Goal: Information Seeking & Learning: Find specific fact

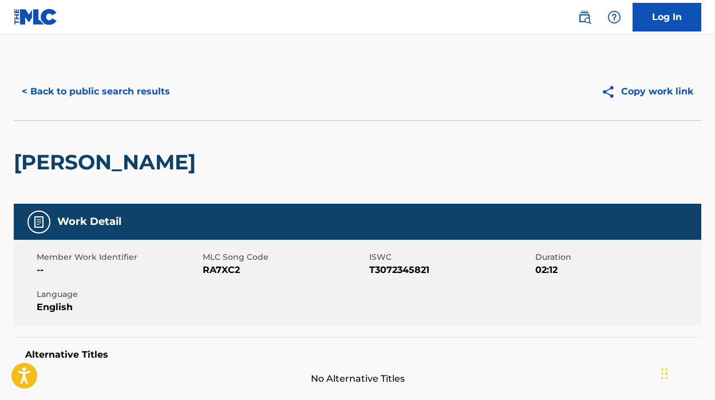
click at [130, 96] on button "< Back to public search results" at bounding box center [96, 91] width 164 height 29
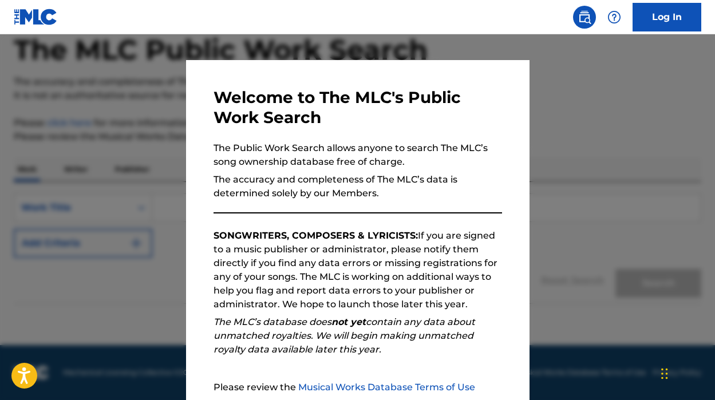
scroll to position [124, 0]
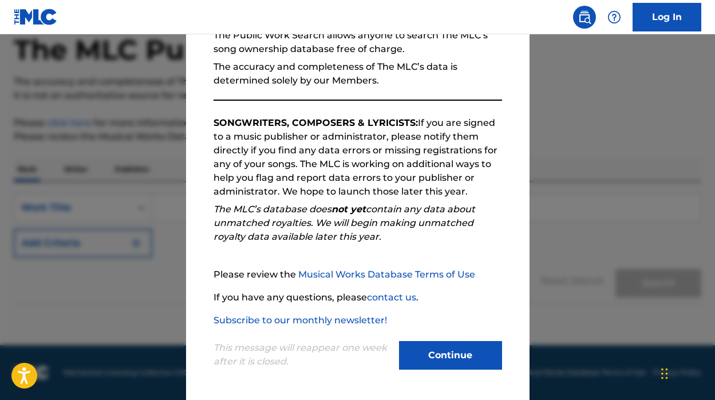
click at [451, 351] on button "Continue" at bounding box center [450, 355] width 103 height 29
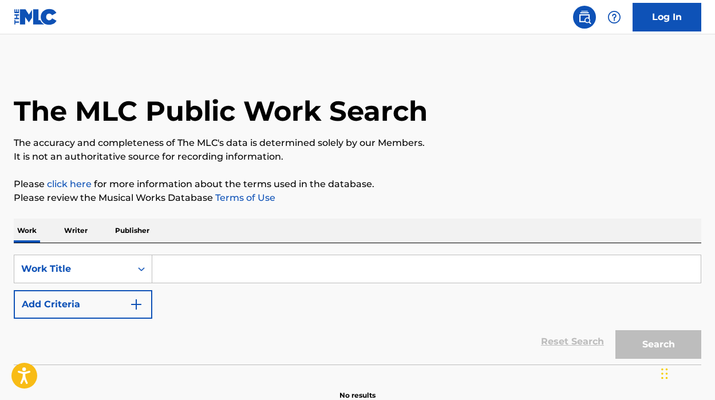
scroll to position [61, 0]
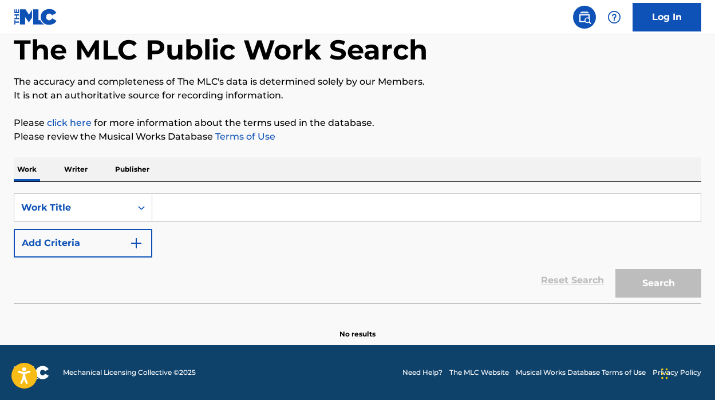
click at [284, 203] on input "Search Form" at bounding box center [426, 207] width 548 height 27
paste input "RAGS 2 RICHES"
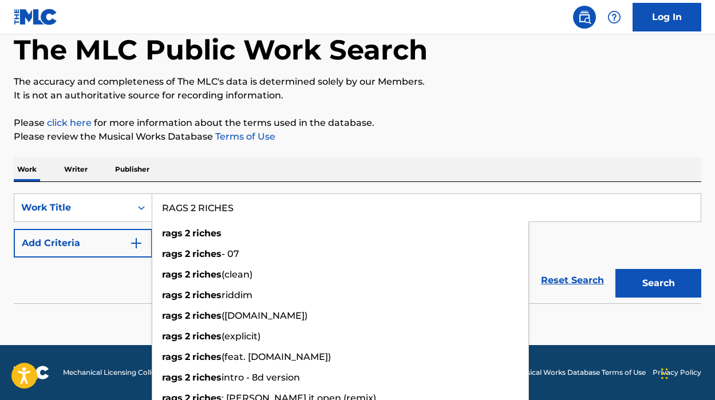
type input "RAGS 2 RICHES"
click at [610, 248] on div "SearchWithCriteria577e6867-5634-486e-a212-30ec2ac8b0cf Work Title RAGS 2 RICHES…" at bounding box center [357, 225] width 687 height 64
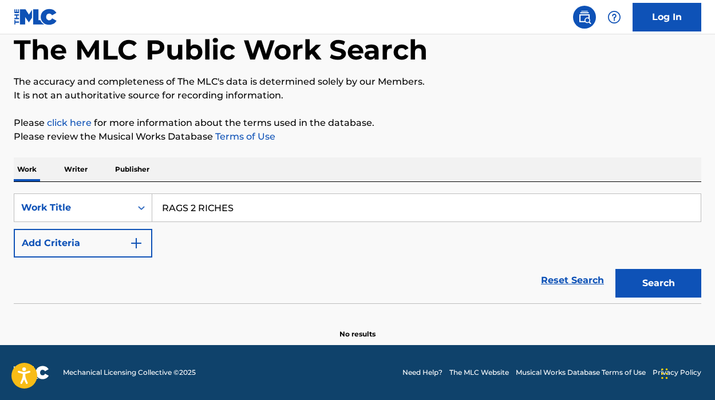
click at [69, 241] on button "Add Criteria" at bounding box center [83, 243] width 138 height 29
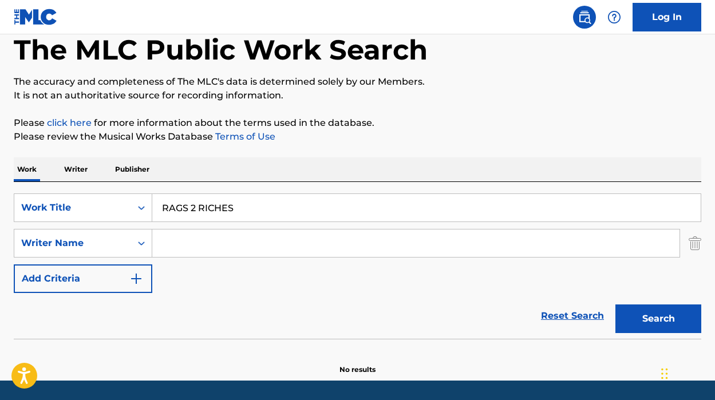
click at [208, 240] on input "Search Form" at bounding box center [415, 242] width 527 height 27
paste input "[PERSON_NAME] [PERSON_NAME]"
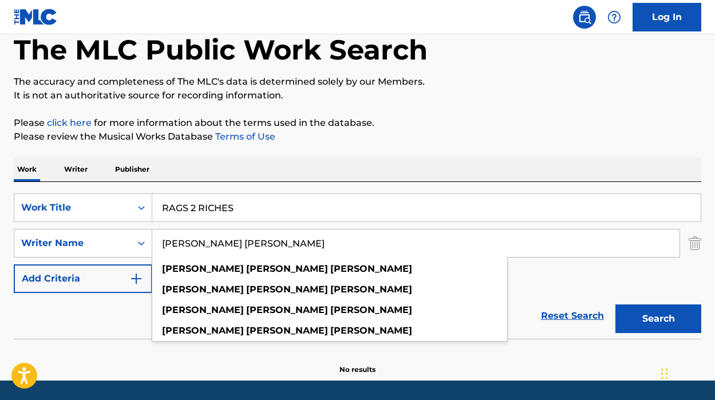
type input "[PERSON_NAME] [PERSON_NAME]"
click at [541, 275] on div "SearchWithCriteria577e6867-5634-486e-a212-30ec2ac8b0cf Work Title RAGS 2 RICHES…" at bounding box center [357, 243] width 687 height 100
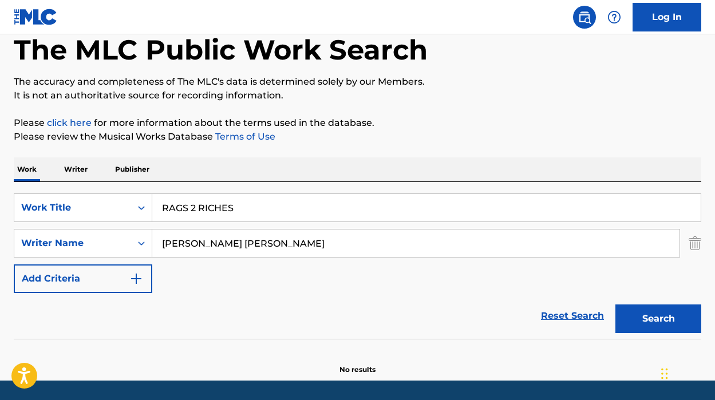
click at [644, 319] on button "Search" at bounding box center [658, 318] width 86 height 29
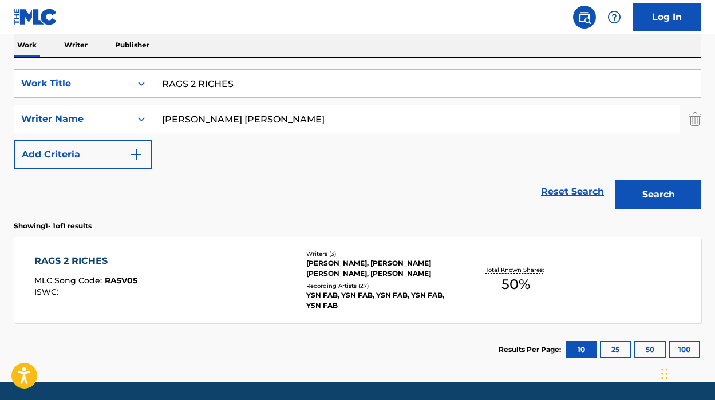
scroll to position [223, 0]
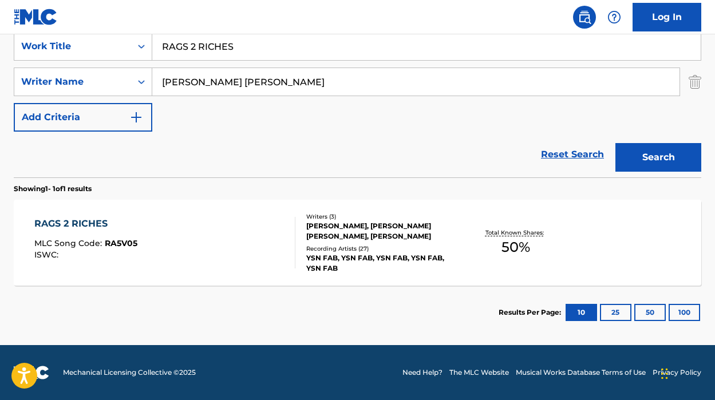
click at [236, 253] on div "RAGS 2 RICHES MLC Song Code : RA5V05 ISWC :" at bounding box center [164, 242] width 261 height 51
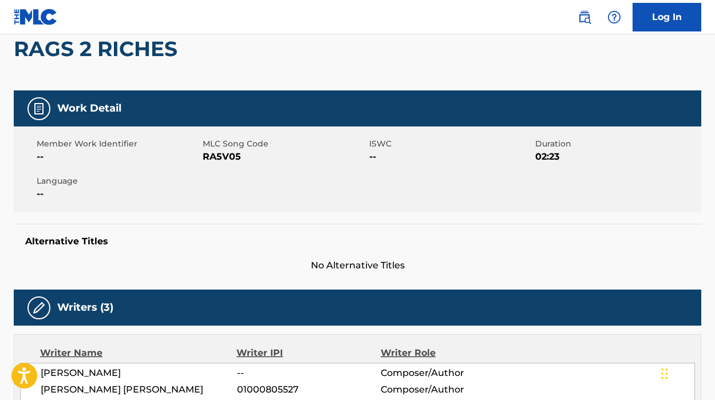
scroll to position [154, 0]
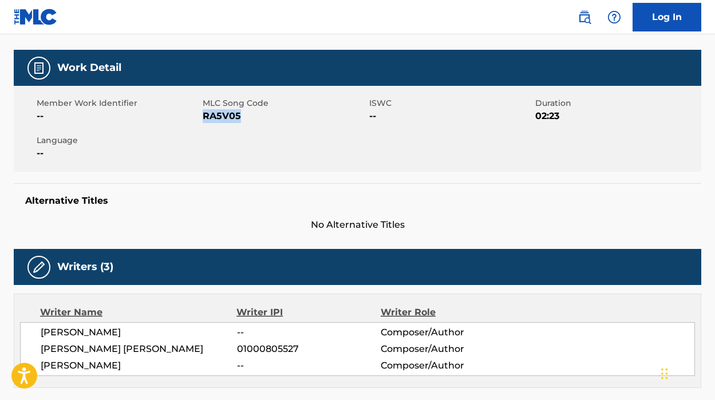
drag, startPoint x: 241, startPoint y: 113, endPoint x: 204, endPoint y: 113, distance: 37.8
click at [204, 113] on span "RA5V05" at bounding box center [284, 116] width 163 height 14
copy span "RA5V05"
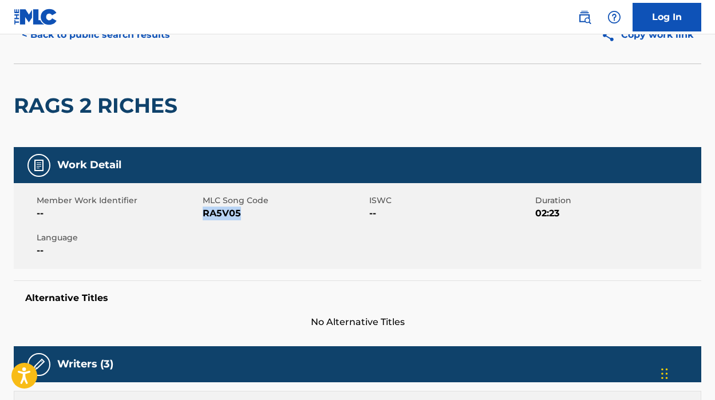
scroll to position [0, 0]
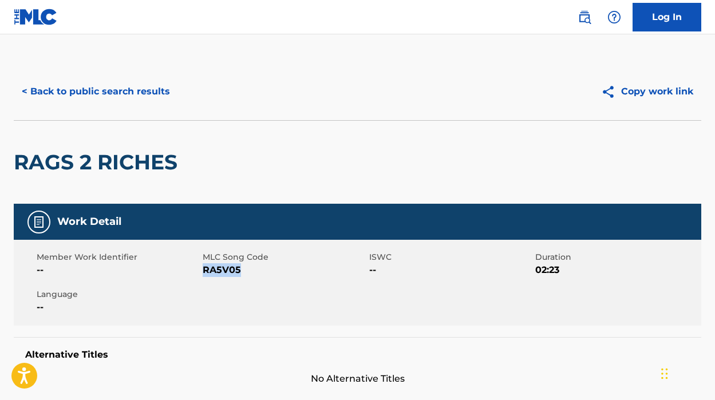
click at [58, 84] on button "< Back to public search results" at bounding box center [96, 91] width 164 height 29
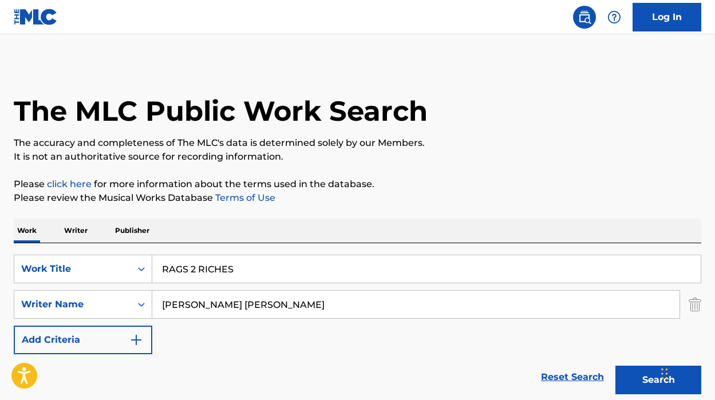
scroll to position [157, 0]
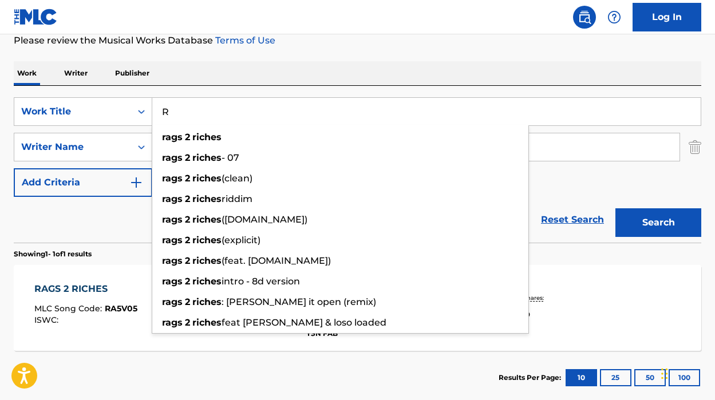
drag, startPoint x: 245, startPoint y: 110, endPoint x: 170, endPoint y: 110, distance: 75.5
click at [170, 110] on input "R" at bounding box center [426, 111] width 548 height 27
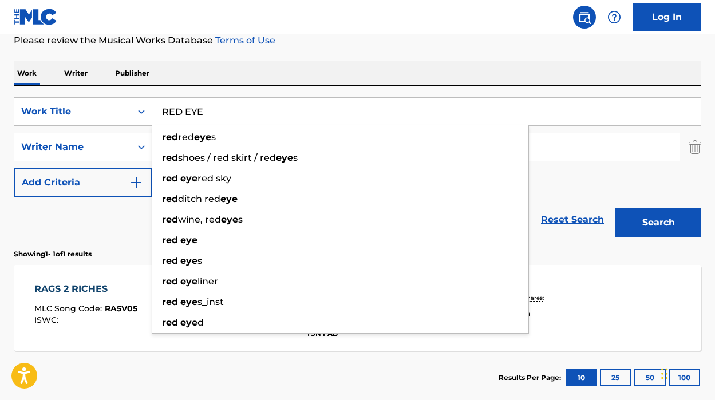
click at [604, 181] on div "SearchWithCriteria577e6867-5634-486e-a212-30ec2ac8b0cf Work Title RED EYE red r…" at bounding box center [357, 147] width 687 height 100
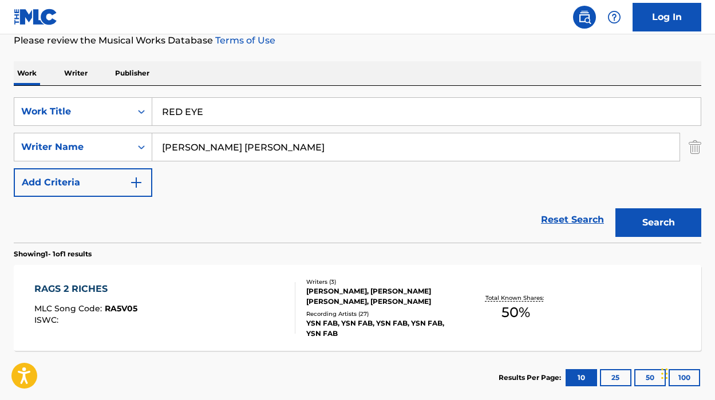
click at [664, 222] on button "Search" at bounding box center [658, 222] width 86 height 29
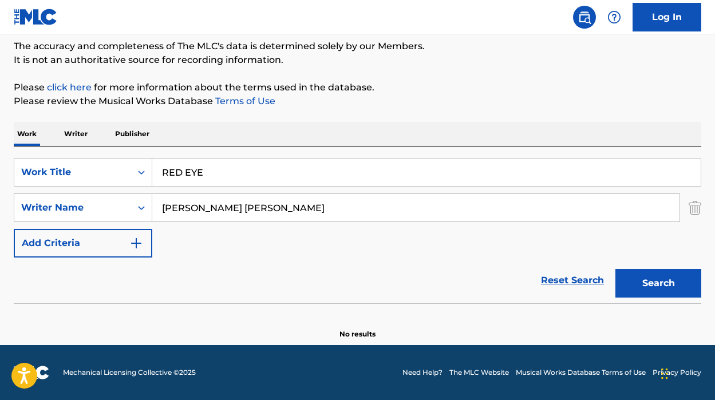
scroll to position [97, 0]
click at [667, 274] on button "Search" at bounding box center [658, 283] width 86 height 29
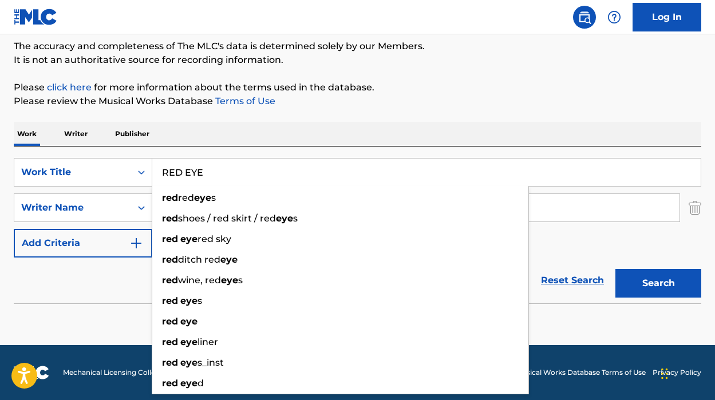
drag, startPoint x: 212, startPoint y: 176, endPoint x: 165, endPoint y: 176, distance: 46.9
click at [165, 176] on input "RED EYE" at bounding box center [426, 171] width 548 height 27
type input "R"
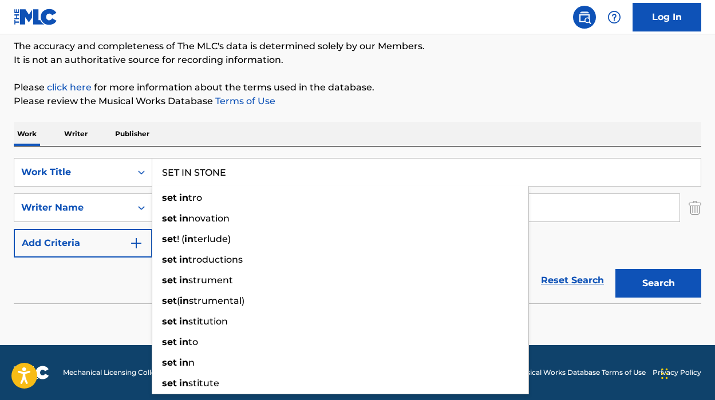
type input "SET IN STONE"
click at [500, 140] on div "Work Writer Publisher" at bounding box center [357, 134] width 687 height 24
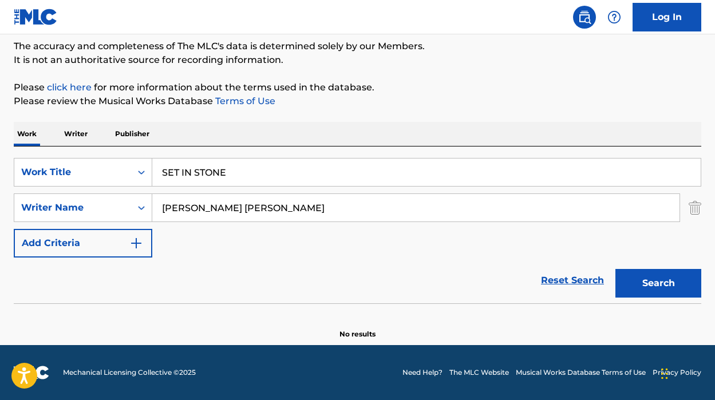
click at [657, 278] on button "Search" at bounding box center [658, 283] width 86 height 29
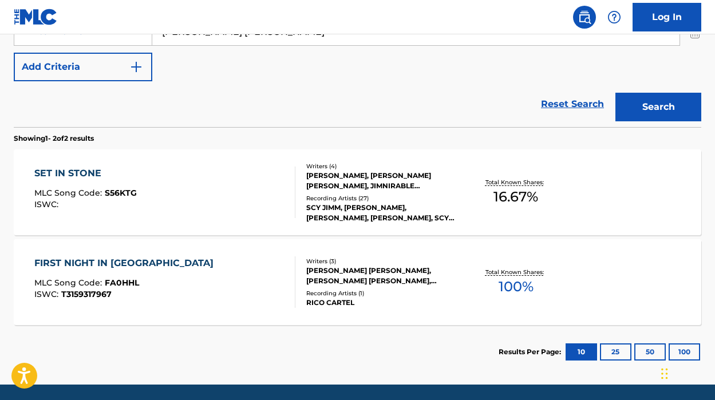
scroll to position [277, 0]
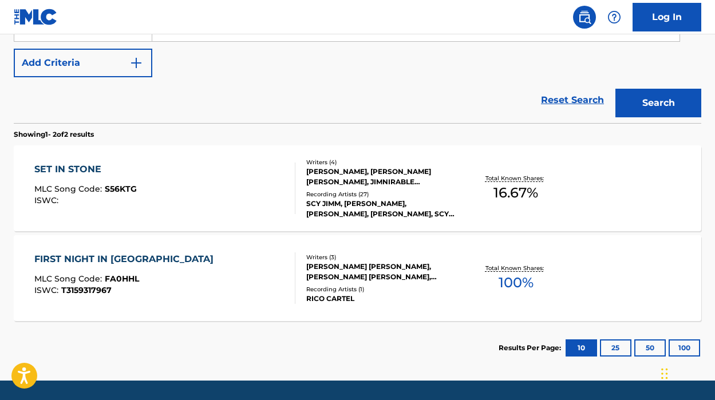
click at [255, 192] on div "SET IN STONE MLC Song Code : S56KTG ISWC :" at bounding box center [164, 187] width 261 height 51
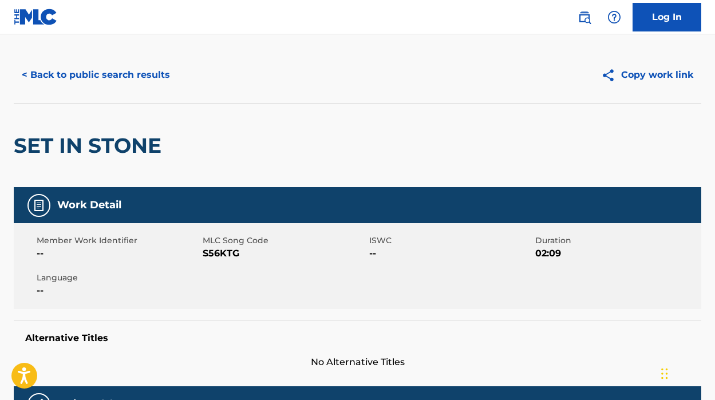
scroll to position [26, 0]
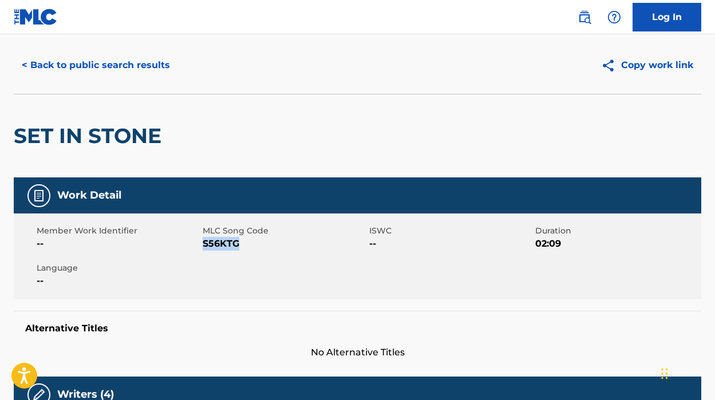
drag, startPoint x: 243, startPoint y: 244, endPoint x: 203, endPoint y: 245, distance: 40.1
click at [203, 245] on span "S56KTG" at bounding box center [284, 244] width 163 height 14
copy span "S56KTG"
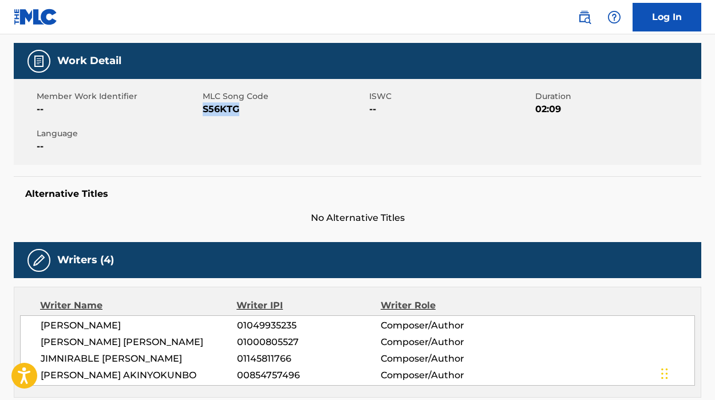
scroll to position [0, 0]
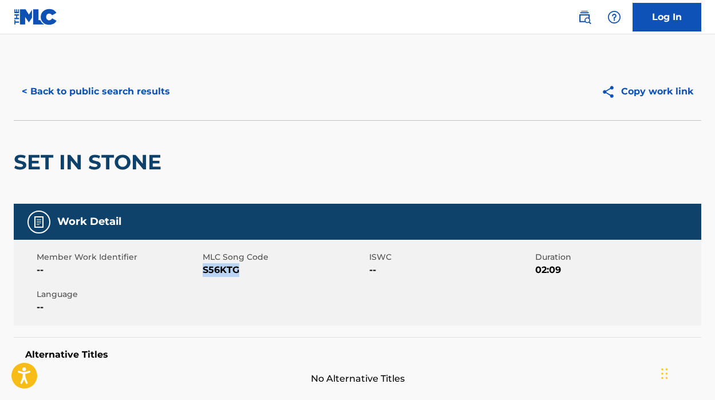
click at [88, 90] on button "< Back to public search results" at bounding box center [96, 91] width 164 height 29
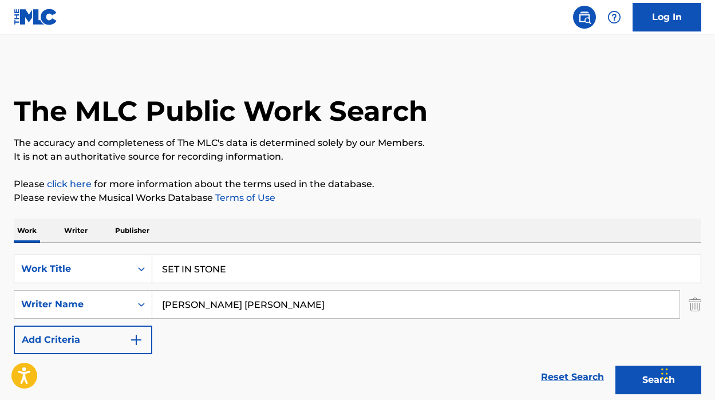
drag, startPoint x: 238, startPoint y: 275, endPoint x: 173, endPoint y: 267, distance: 65.6
click at [173, 267] on input "SET IN STONE" at bounding box center [426, 268] width 548 height 27
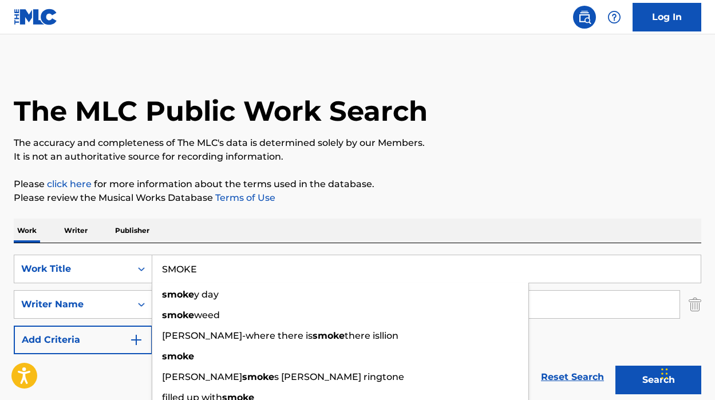
type input "SMOKE"
click at [355, 232] on div "Work Writer Publisher" at bounding box center [357, 231] width 687 height 24
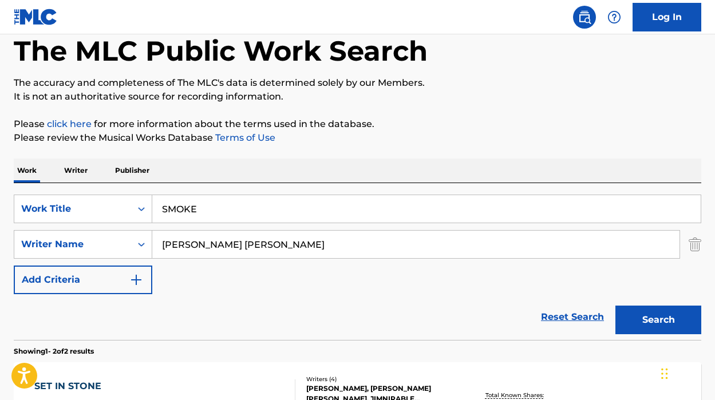
scroll to position [117, 0]
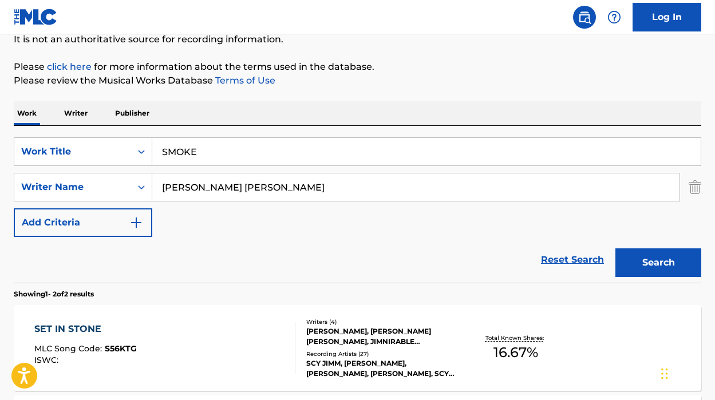
click at [674, 260] on button "Search" at bounding box center [658, 262] width 86 height 29
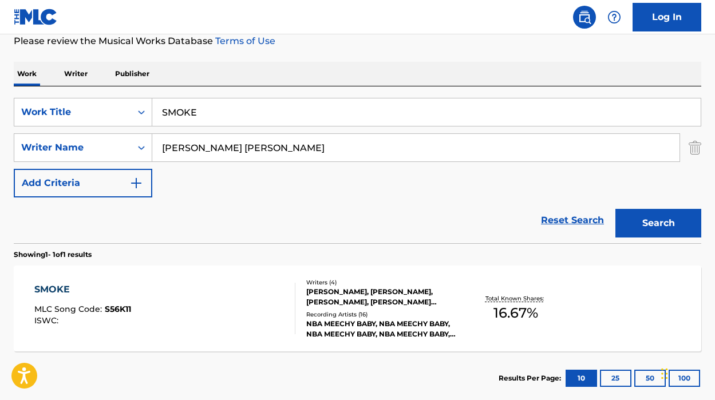
scroll to position [223, 0]
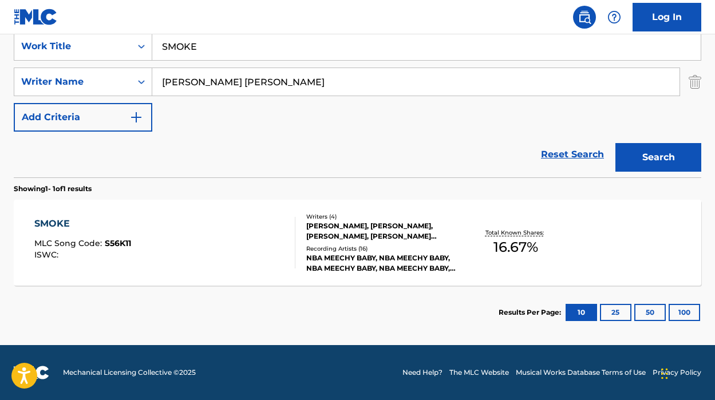
click at [243, 256] on div "SMOKE MLC Song Code : S56K11 ISWC :" at bounding box center [164, 242] width 261 height 51
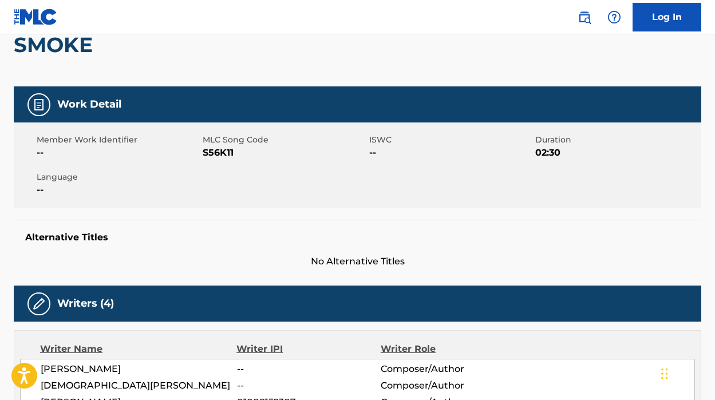
scroll to position [133, 0]
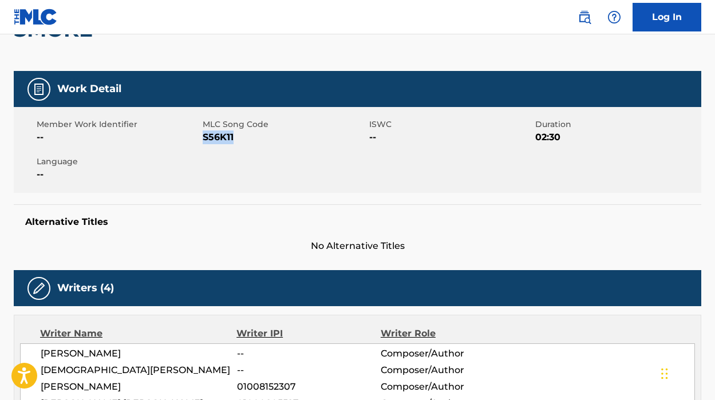
drag, startPoint x: 234, startPoint y: 137, endPoint x: 203, endPoint y: 138, distance: 31.5
click at [203, 138] on span "S56K11" at bounding box center [284, 137] width 163 height 14
copy span "S56K11"
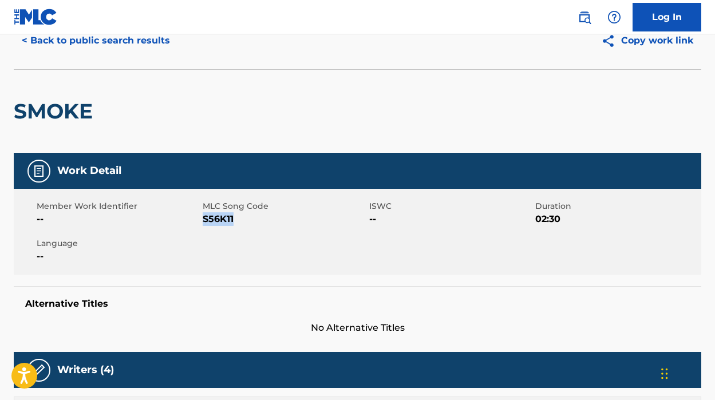
scroll to position [0, 0]
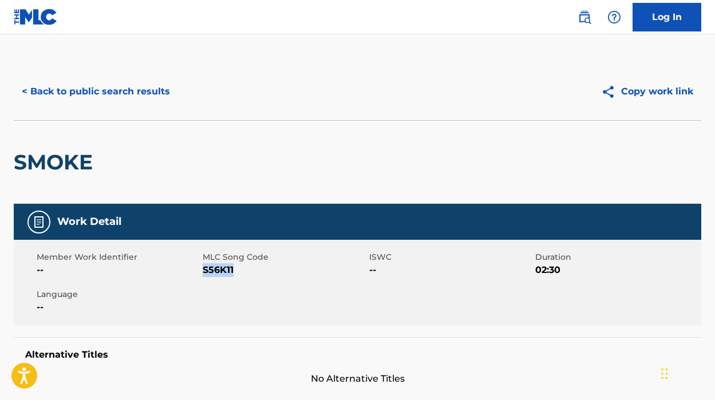
click at [68, 92] on button "< Back to public search results" at bounding box center [96, 91] width 164 height 29
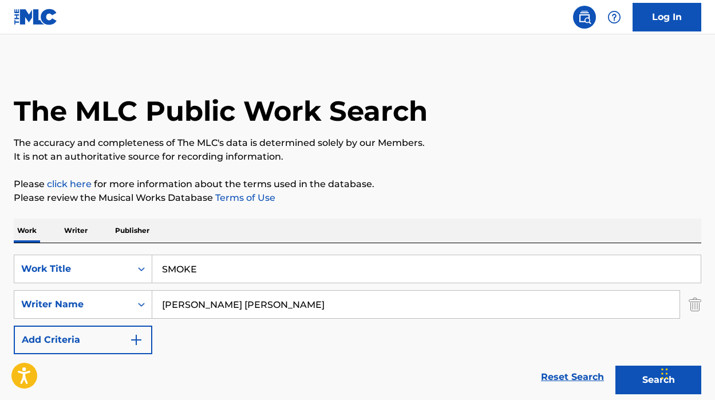
scroll to position [157, 0]
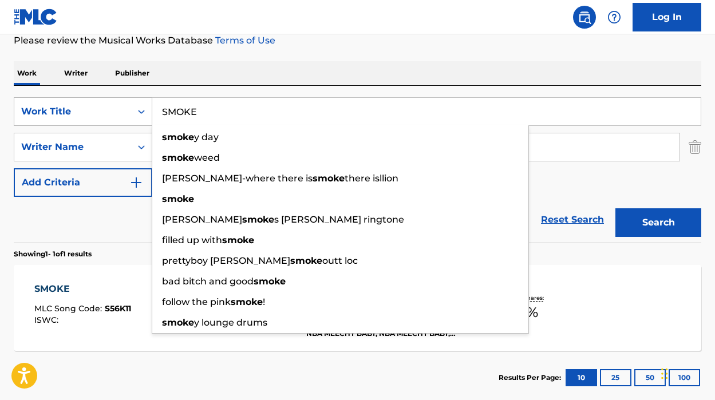
drag, startPoint x: 246, startPoint y: 108, endPoint x: 115, endPoint y: 108, distance: 131.0
click at [115, 108] on div "SearchWithCriteria577e6867-5634-486e-a212-30ec2ac8b0cf Work Title SMOKE smoke y…" at bounding box center [357, 111] width 687 height 29
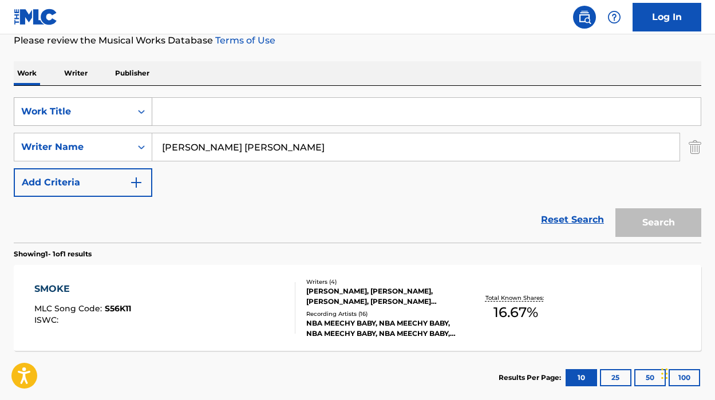
paste input "SOFLO FREESTYLE"
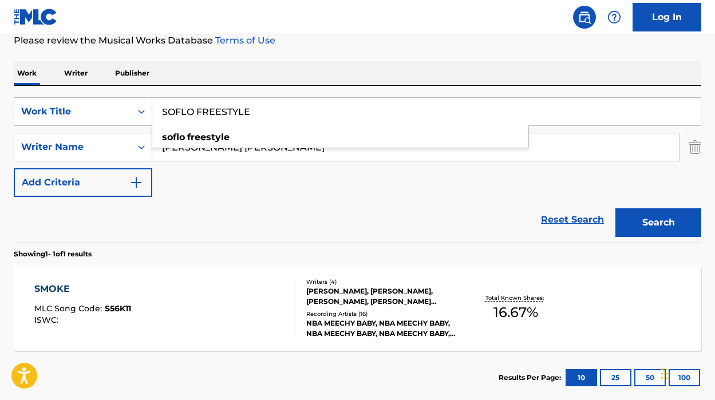
type input "SOFLO FREESTYLE"
click at [668, 215] on button "Search" at bounding box center [658, 222] width 86 height 29
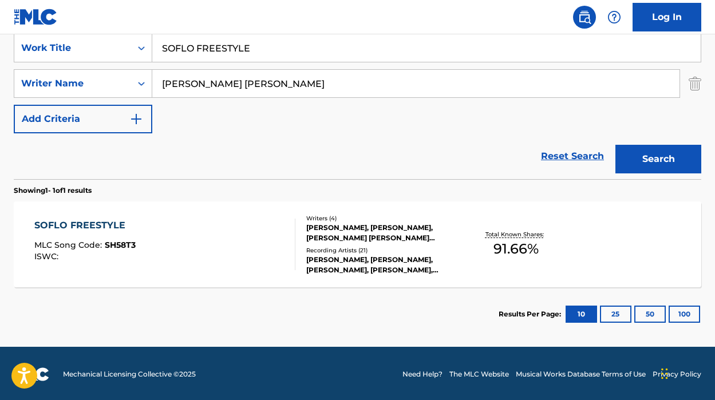
scroll to position [223, 0]
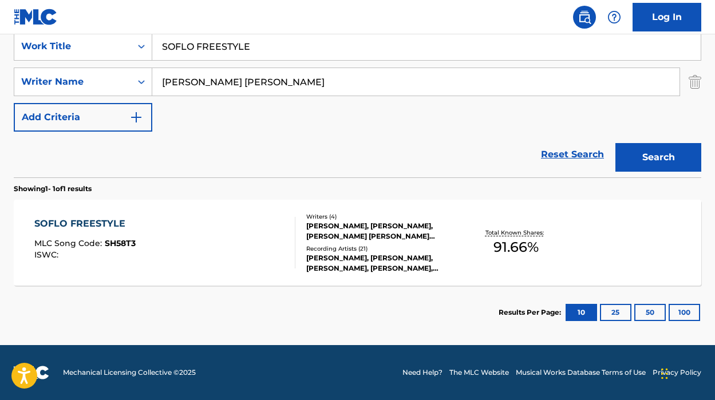
click at [245, 253] on div "SOFLO FREESTYLE MLC Song Code : SH58T3 ISWC :" at bounding box center [164, 242] width 261 height 51
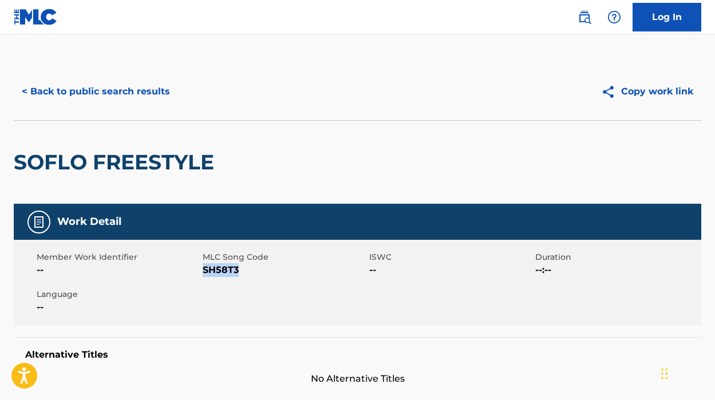
drag, startPoint x: 238, startPoint y: 271, endPoint x: 204, endPoint y: 270, distance: 34.3
click at [204, 270] on span "SH58T3" at bounding box center [284, 270] width 163 height 14
copy span "SH58T3"
click at [237, 303] on div "Member Work Identifier -- MLC Song Code SH58T3 ISWC -- Duration --:-- Language …" at bounding box center [357, 283] width 687 height 86
click at [80, 90] on button "< Back to public search results" at bounding box center [96, 91] width 164 height 29
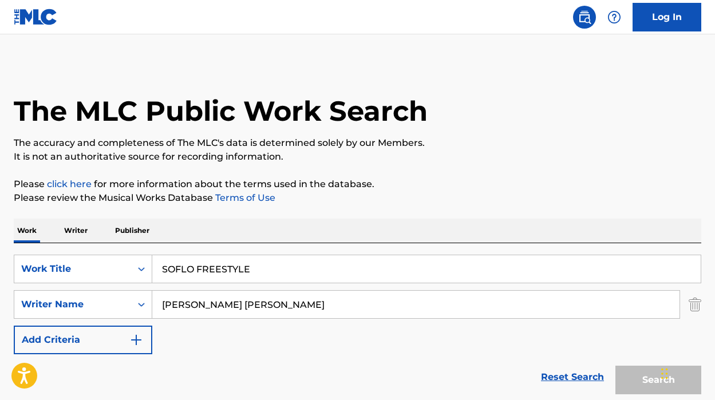
scroll to position [157, 0]
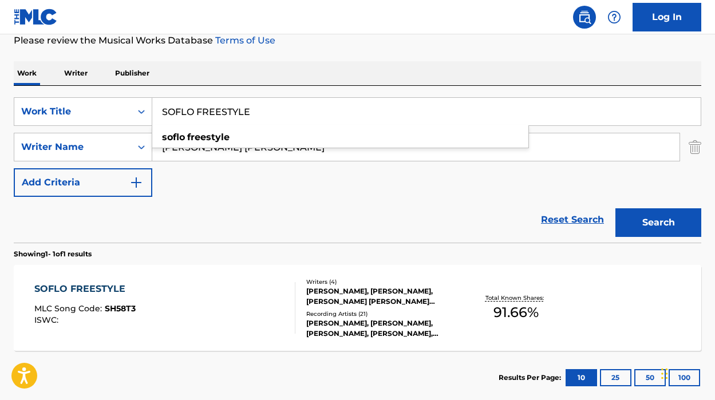
drag, startPoint x: 265, startPoint y: 115, endPoint x: 152, endPoint y: 114, distance: 113.3
click at [152, 114] on input "SOFLO FREESTYLE" at bounding box center [426, 111] width 548 height 27
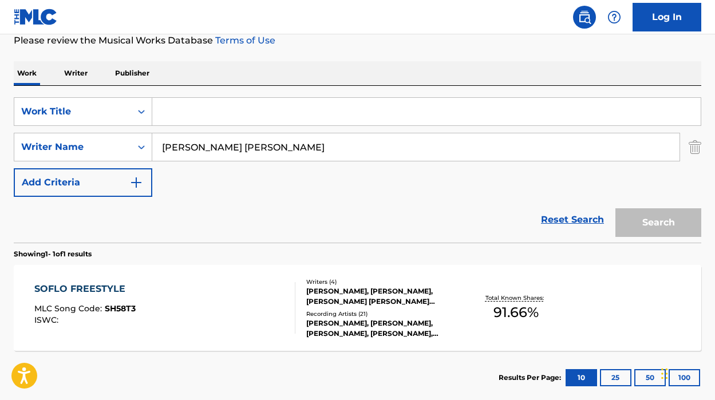
paste input "STREETZ ON LOCK"
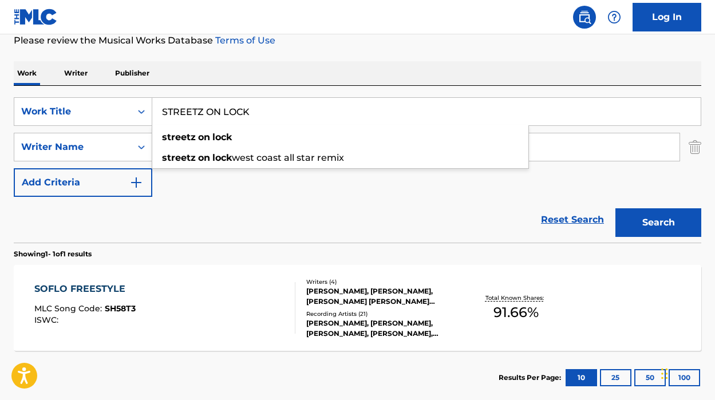
type input "STREETZ ON LOCK"
click at [667, 215] on button "Search" at bounding box center [658, 222] width 86 height 29
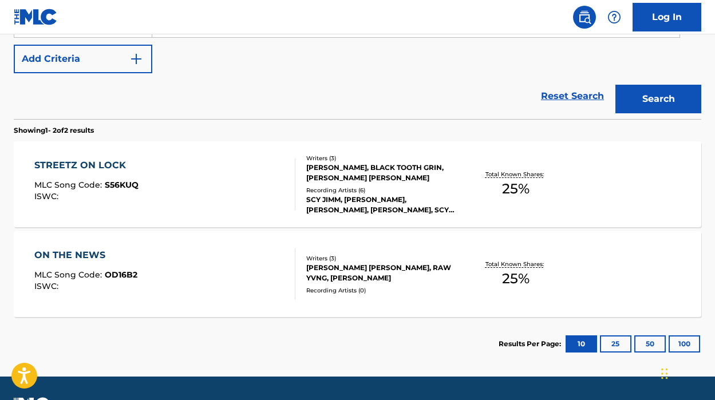
scroll to position [283, 0]
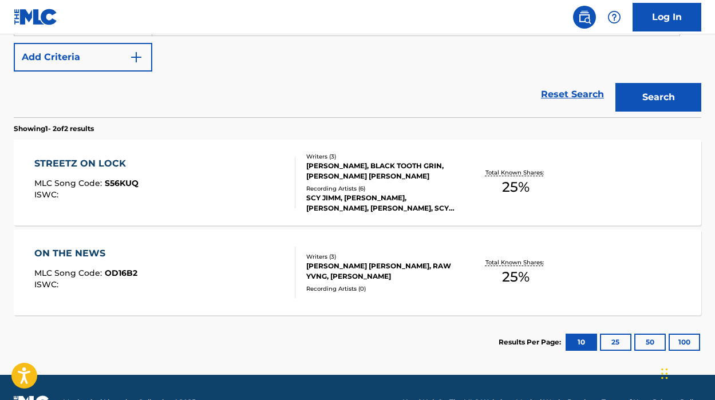
click at [211, 195] on div "STREETZ ON LOCK MLC Song Code : S56KUQ ISWC :" at bounding box center [164, 182] width 261 height 51
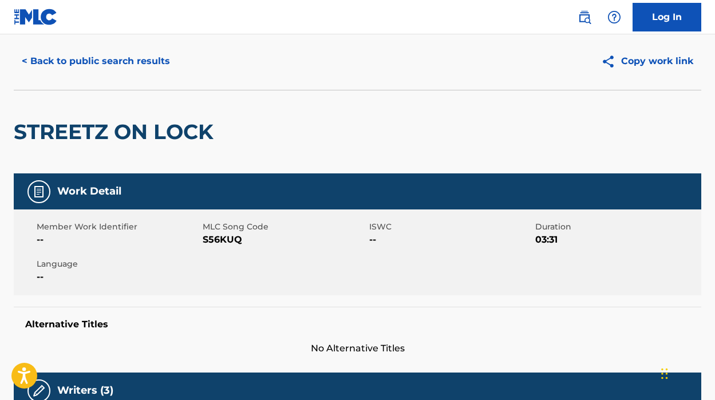
scroll to position [53, 0]
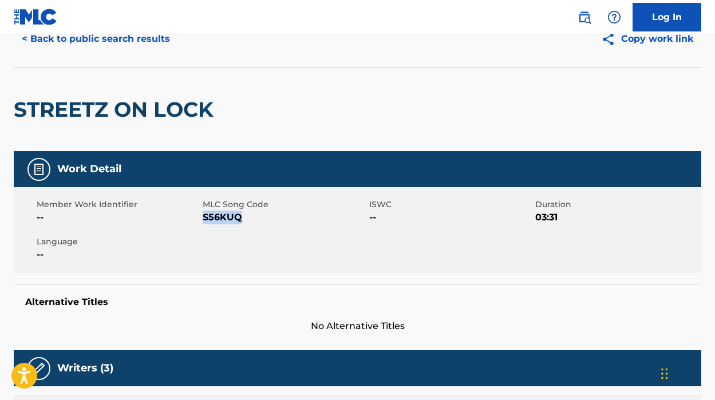
drag, startPoint x: 241, startPoint y: 219, endPoint x: 203, endPoint y: 219, distance: 37.8
click at [203, 219] on span "S56KUQ" at bounding box center [284, 218] width 163 height 14
copy span "S56KUQ"
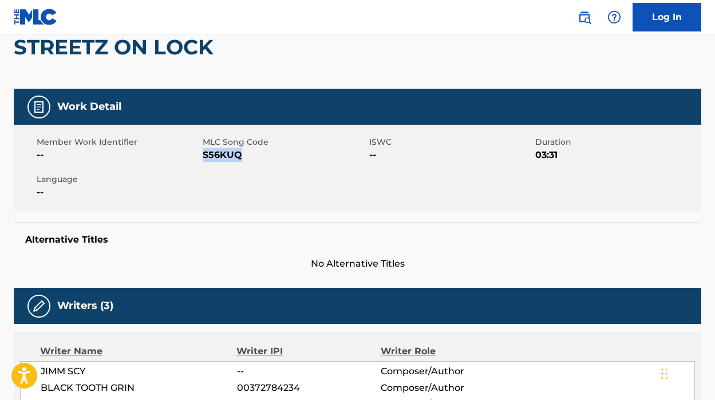
scroll to position [0, 0]
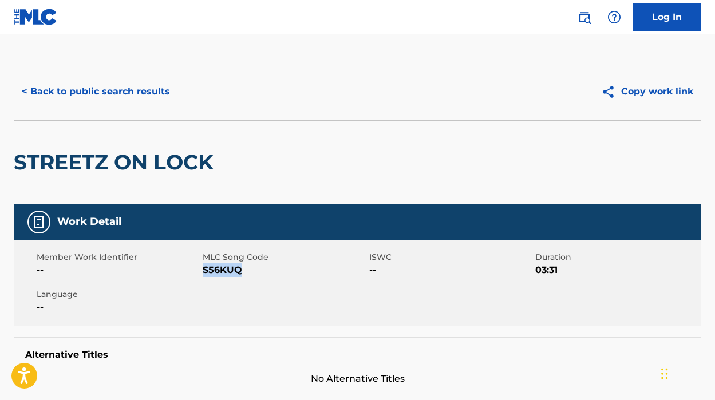
click at [42, 87] on button "< Back to public search results" at bounding box center [96, 91] width 164 height 29
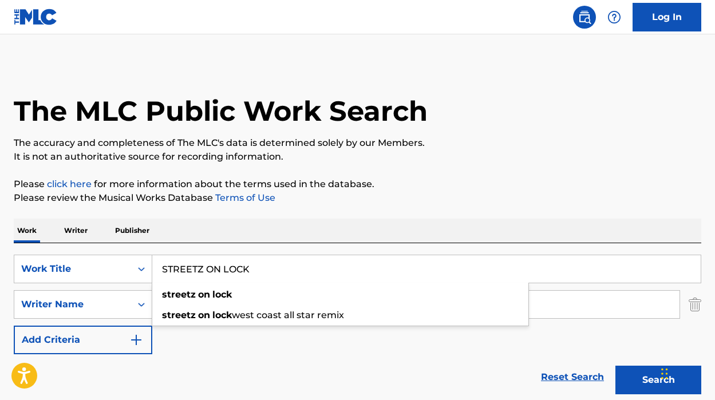
drag, startPoint x: 257, startPoint y: 268, endPoint x: 156, endPoint y: 268, distance: 100.7
click at [156, 268] on input "STREETZ ON LOCK" at bounding box center [426, 268] width 548 height 27
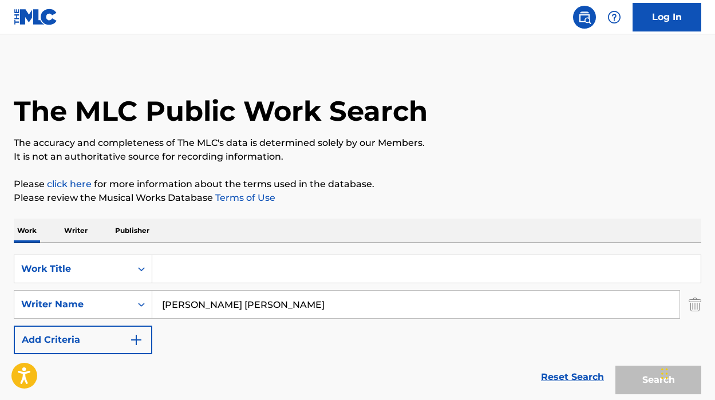
paste input "THINKIN BOUT YOU"
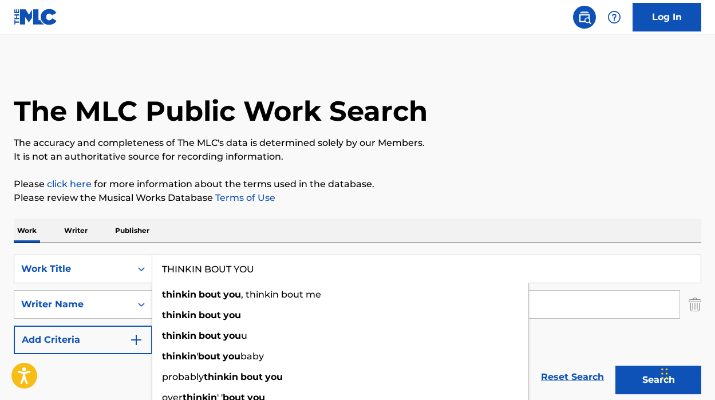
type input "THINKIN BOUT YOU"
click at [463, 195] on p "Please review the Musical Works Database Terms of Use" at bounding box center [357, 198] width 687 height 14
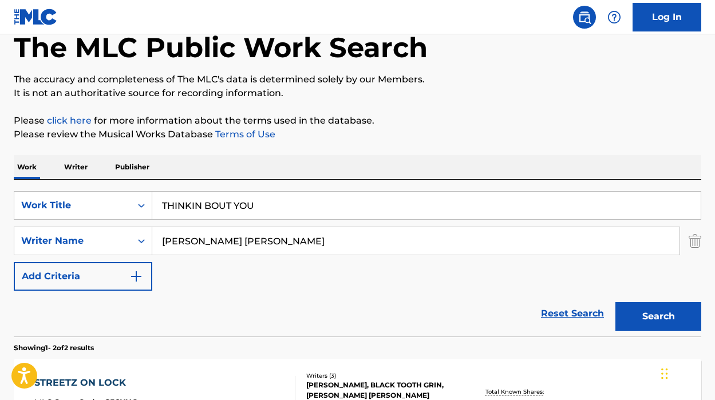
scroll to position [132, 0]
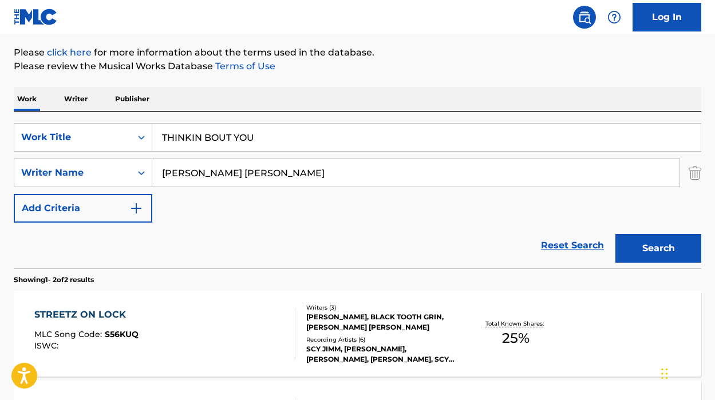
click at [653, 252] on button "Search" at bounding box center [658, 248] width 86 height 29
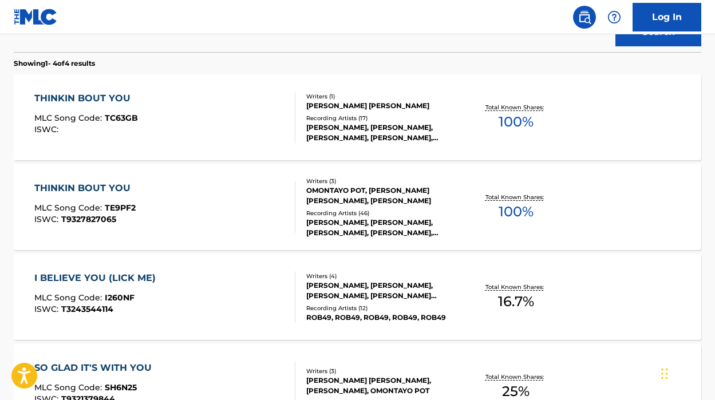
scroll to position [352, 0]
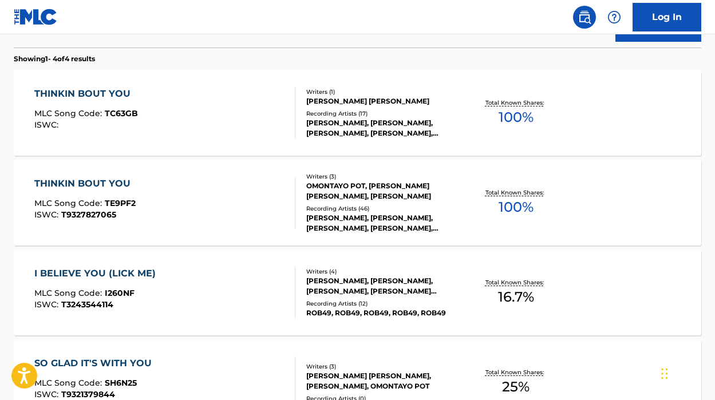
click at [189, 124] on div "THINKIN BOUT YOU MLC Song Code : TC63GB ISWC :" at bounding box center [164, 112] width 261 height 51
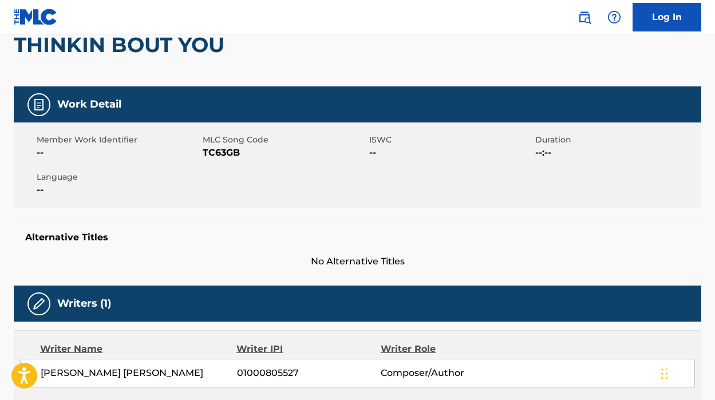
scroll to position [120, 0]
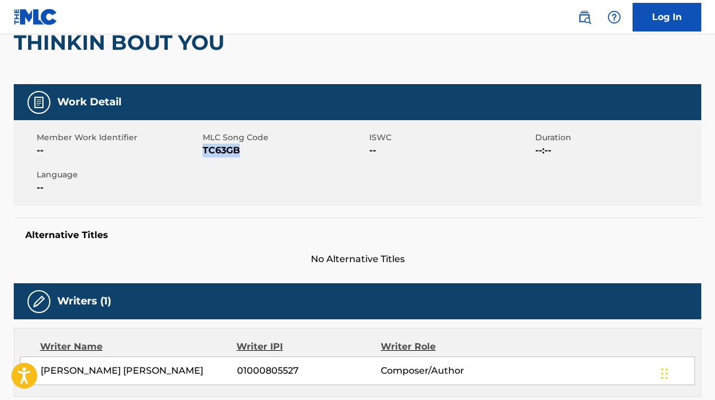
drag, startPoint x: 242, startPoint y: 152, endPoint x: 203, endPoint y: 150, distance: 38.9
click at [203, 150] on span "TC63GB" at bounding box center [284, 151] width 163 height 14
copy span "TC63GB"
click at [188, 228] on div "Alternative Titles No Alternative Titles" at bounding box center [357, 241] width 687 height 49
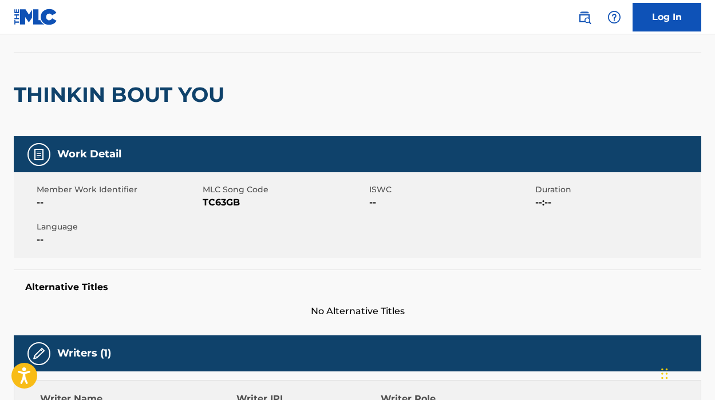
scroll to position [0, 0]
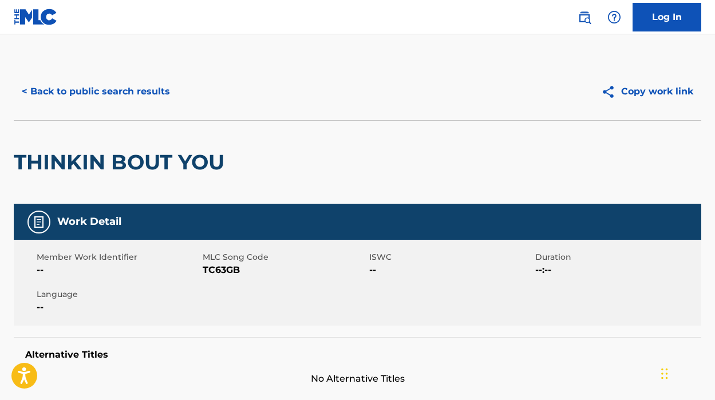
click at [62, 92] on button "< Back to public search results" at bounding box center [96, 91] width 164 height 29
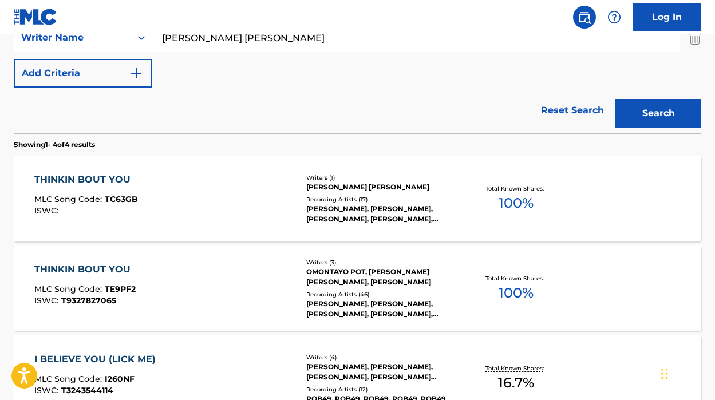
scroll to position [265, 0]
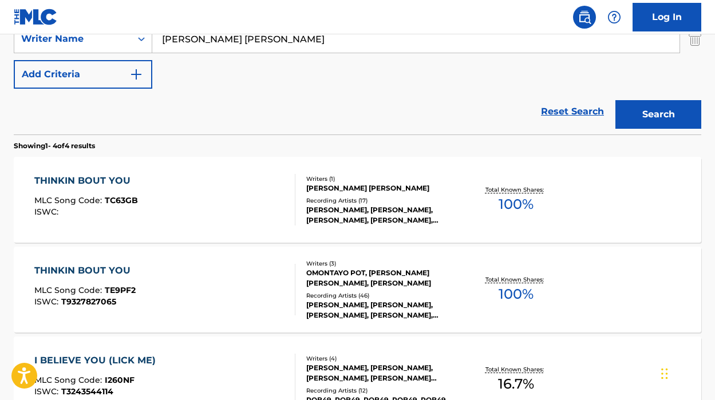
click at [140, 276] on div "THINKIN BOUT YOU MLC Song Code : TE9PF2 ISWC : T9327827065" at bounding box center [164, 289] width 261 height 51
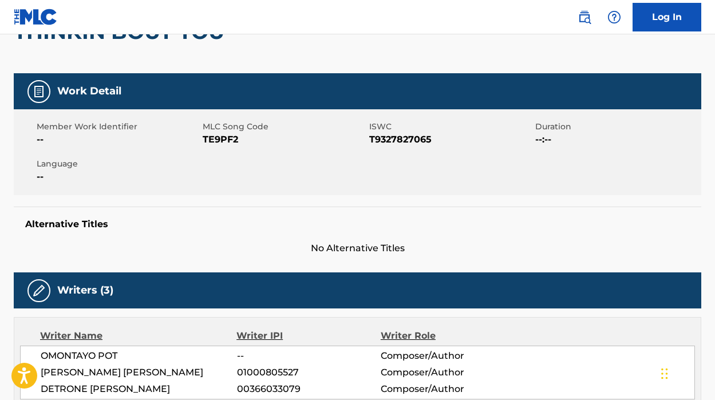
scroll to position [95, 0]
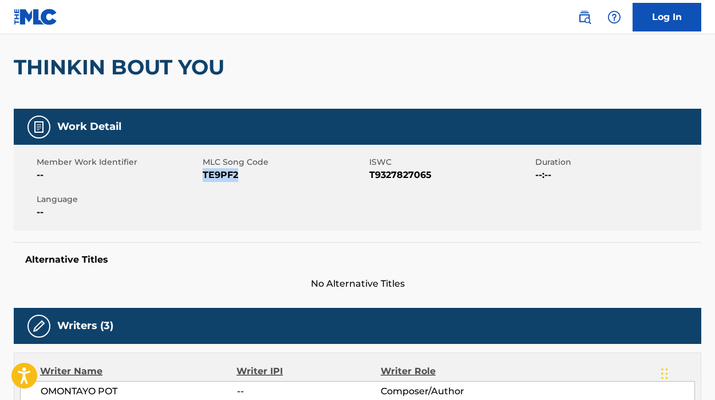
drag, startPoint x: 240, startPoint y: 174, endPoint x: 204, endPoint y: 175, distance: 35.5
click at [204, 175] on span "TE9PF2" at bounding box center [284, 175] width 163 height 14
copy span "TE9PF2"
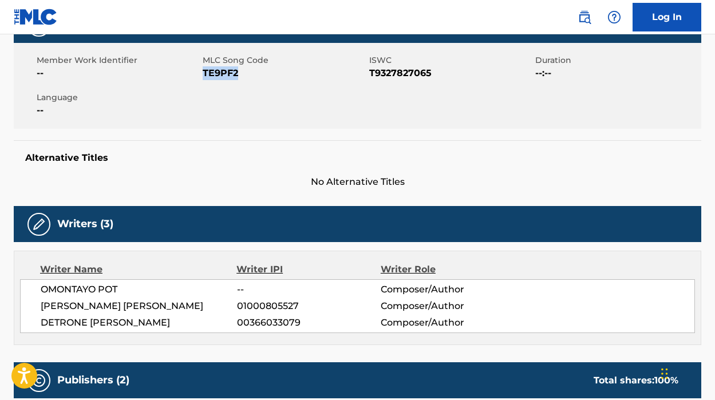
scroll to position [0, 0]
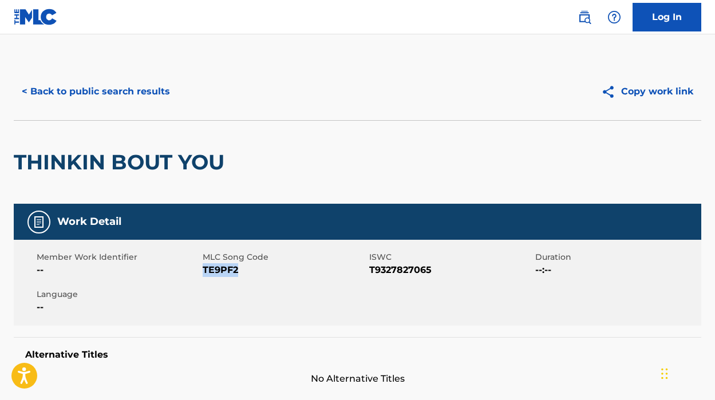
click at [35, 96] on button "< Back to public search results" at bounding box center [96, 91] width 164 height 29
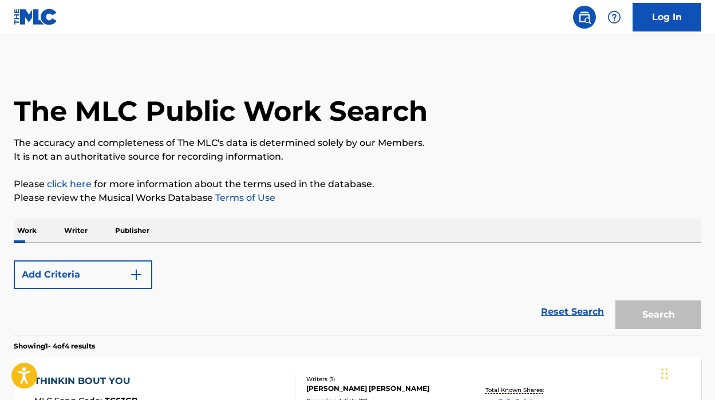
scroll to position [331, 0]
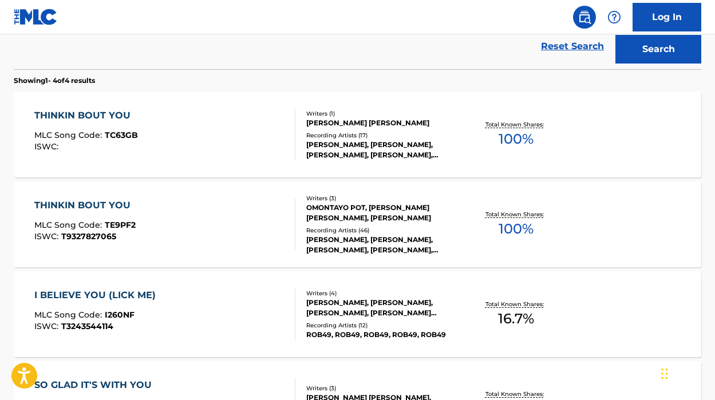
click at [161, 143] on div "THINKIN BOUT YOU MLC Song Code : TC63GB ISWC :" at bounding box center [164, 134] width 261 height 51
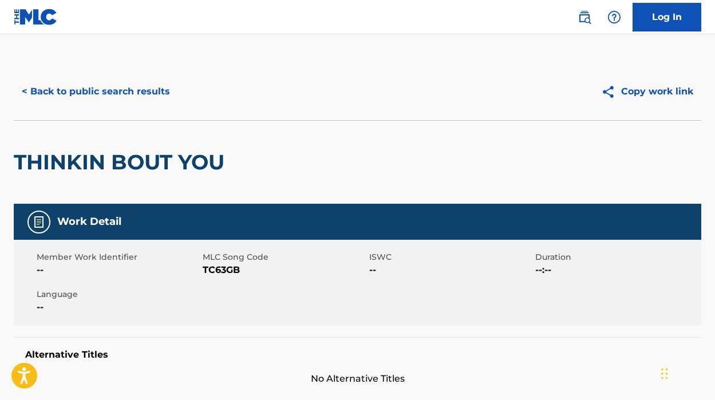
scroll to position [62, 0]
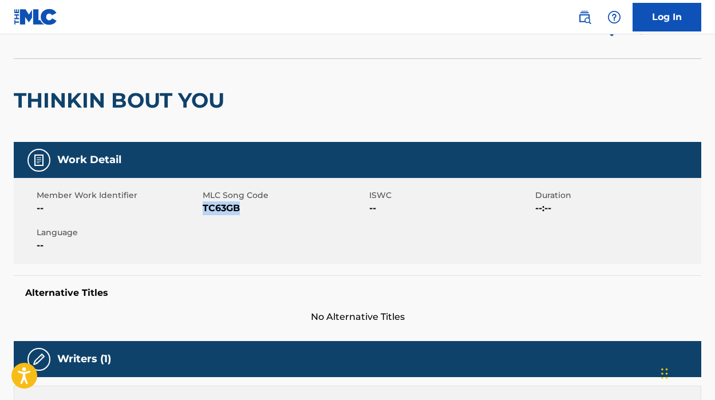
drag, startPoint x: 245, startPoint y: 211, endPoint x: 203, endPoint y: 209, distance: 42.4
click at [203, 209] on span "TC63GB" at bounding box center [284, 208] width 163 height 14
copy span "TC63GB"
click at [198, 233] on span "Language" at bounding box center [118, 233] width 163 height 12
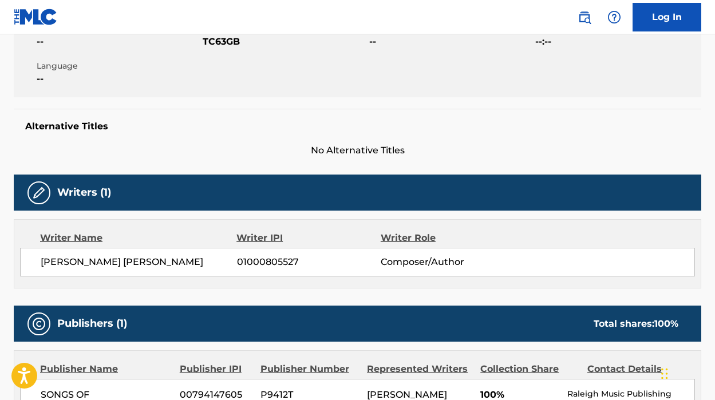
scroll to position [0, 0]
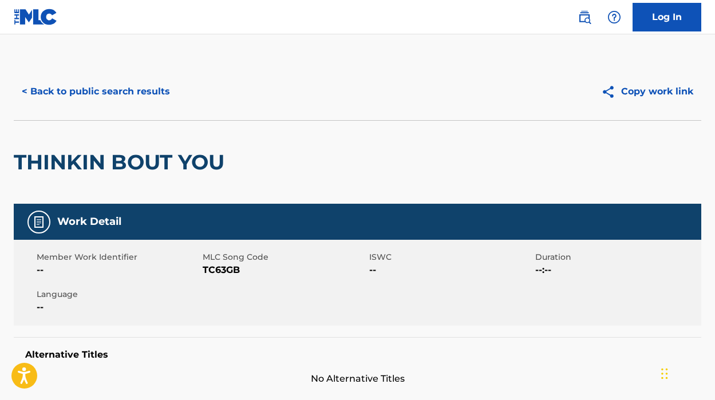
click at [75, 91] on button "< Back to public search results" at bounding box center [96, 91] width 164 height 29
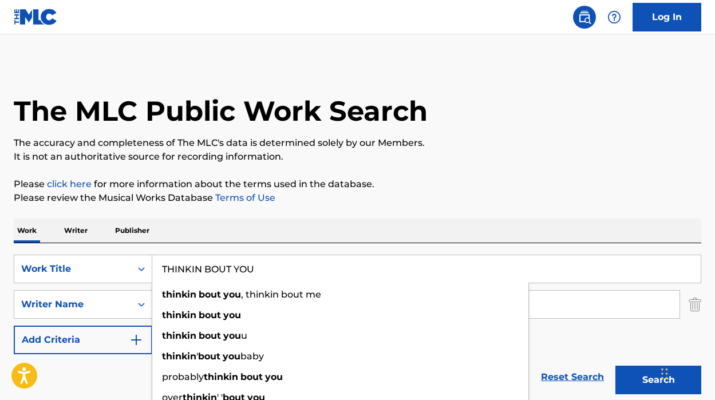
drag, startPoint x: 260, startPoint y: 274, endPoint x: 164, endPoint y: 271, distance: 96.2
click at [164, 271] on input "THINKIN BOUT YOU" at bounding box center [426, 268] width 548 height 27
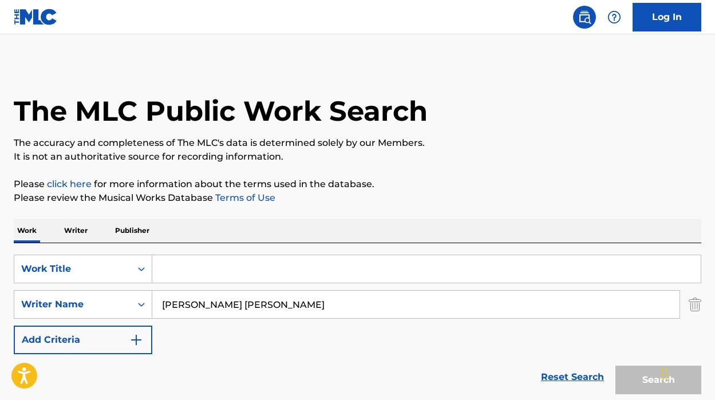
paste input "THUG STORY"
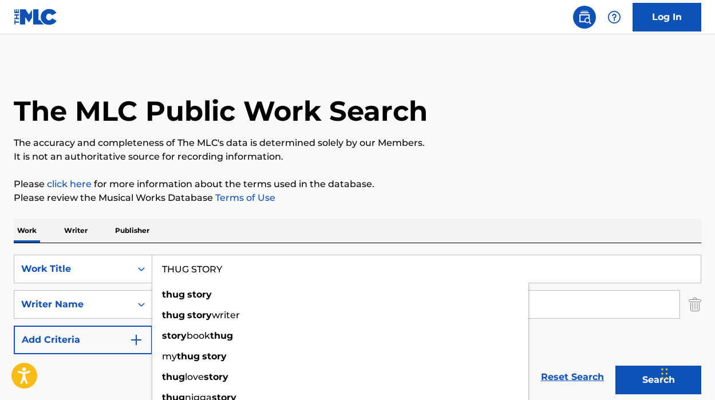
type input "THUG STORY"
click at [441, 200] on p "Please review the Musical Works Database Terms of Use" at bounding box center [357, 198] width 687 height 14
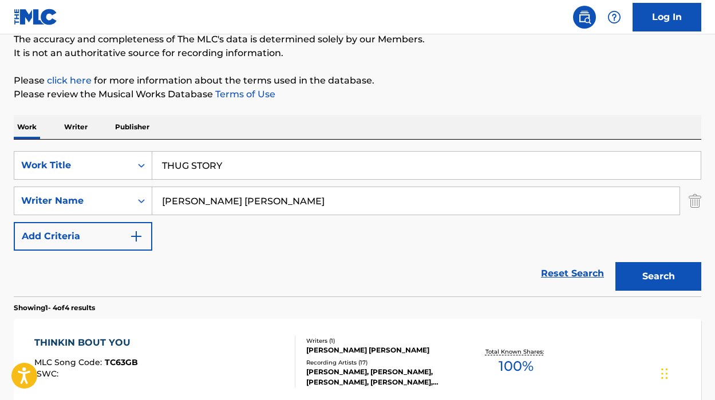
scroll to position [113, 0]
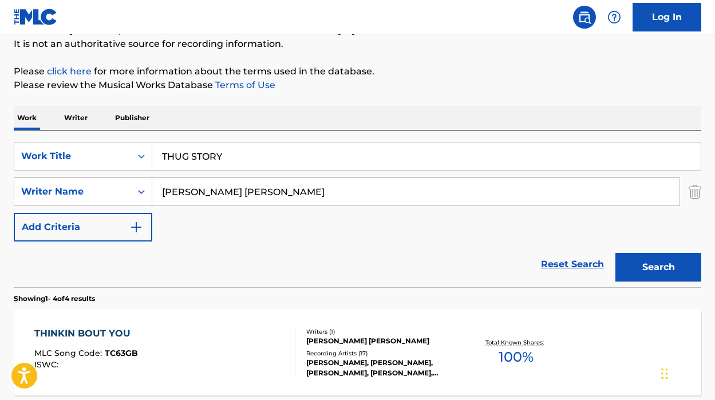
click at [656, 267] on button "Search" at bounding box center [658, 267] width 86 height 29
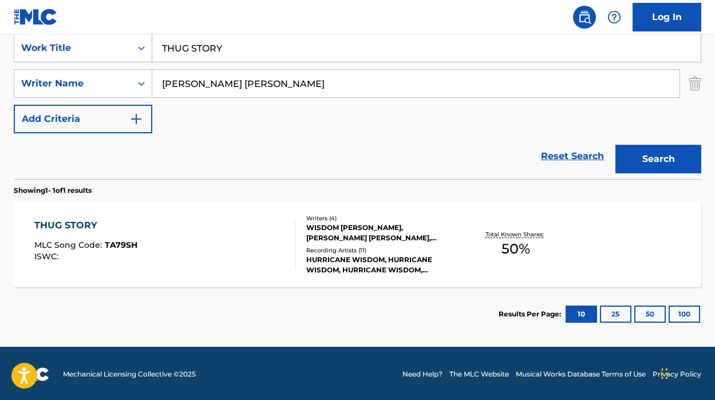
scroll to position [223, 0]
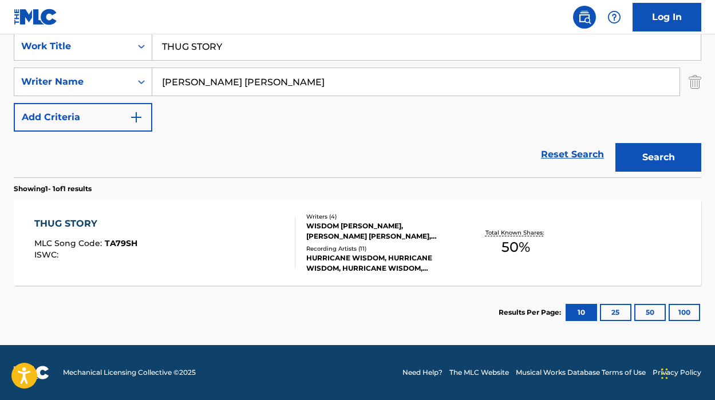
click at [180, 239] on div "THUG STORY MLC Song Code : TA79SH ISWC :" at bounding box center [164, 242] width 261 height 51
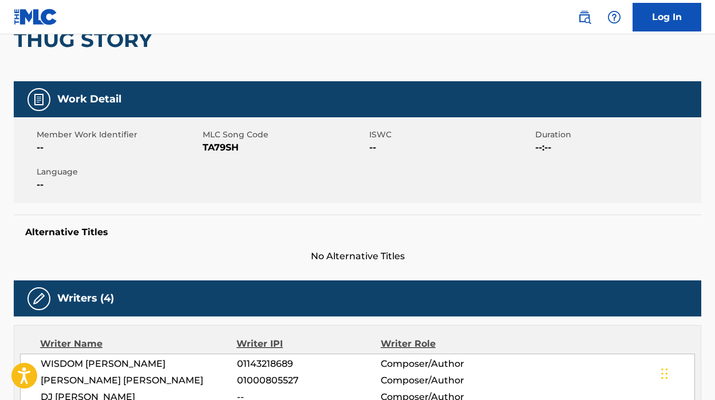
scroll to position [153, 0]
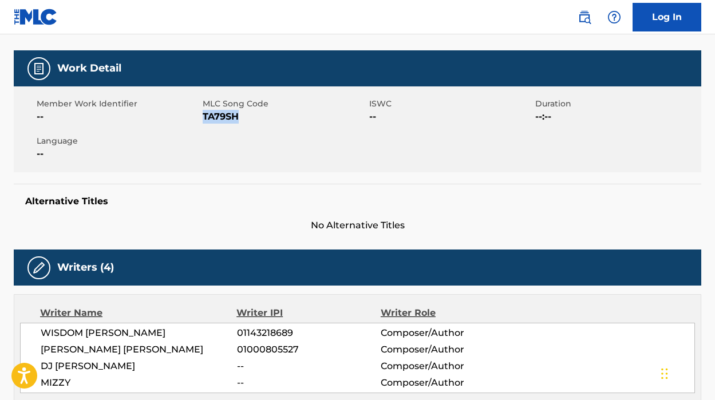
drag, startPoint x: 239, startPoint y: 120, endPoint x: 205, endPoint y: 121, distance: 33.8
click at [205, 121] on span "TA79SH" at bounding box center [284, 117] width 163 height 14
copy span "TA79SH"
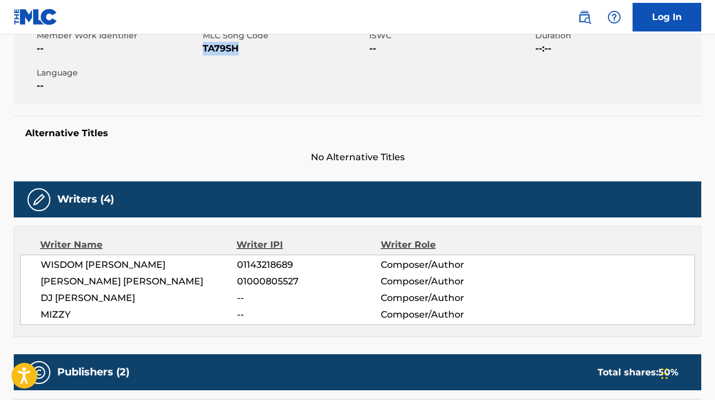
scroll to position [0, 0]
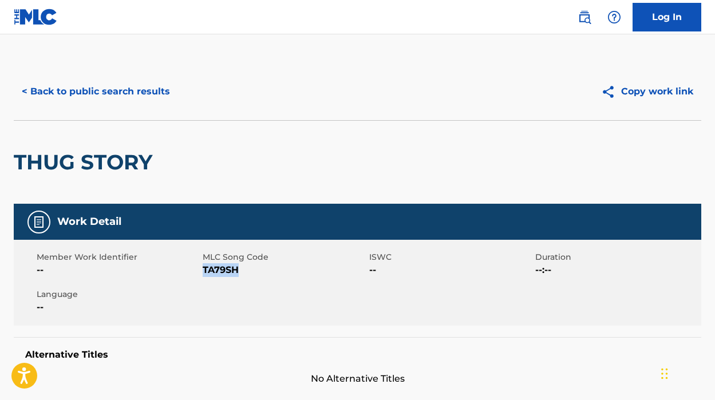
click at [90, 81] on button "< Back to public search results" at bounding box center [96, 91] width 164 height 29
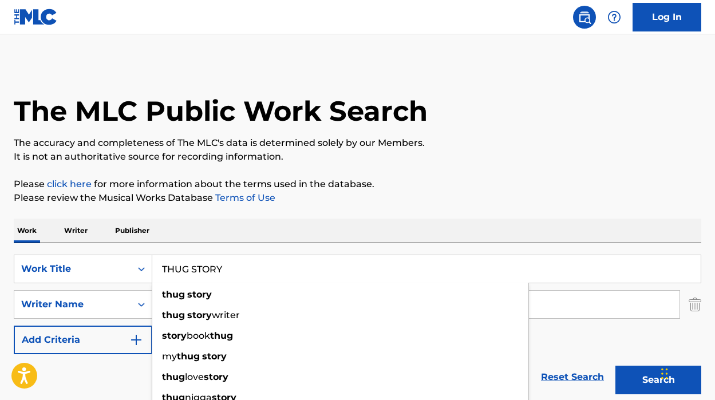
drag, startPoint x: 229, startPoint y: 272, endPoint x: 161, endPoint y: 271, distance: 68.7
click at [161, 271] on input "THUG STORY" at bounding box center [426, 268] width 548 height 27
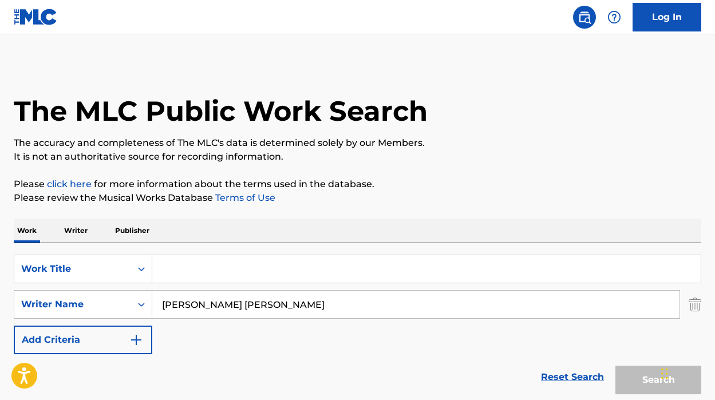
paste input "TRAP BOOMIN"
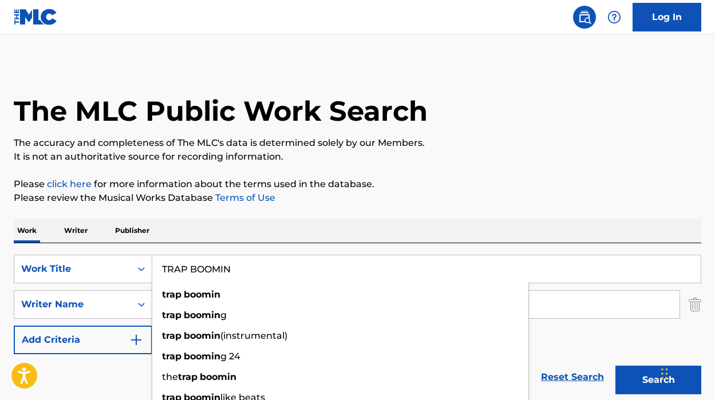
type input "TRAP BOOMIN"
click at [469, 223] on div "Work Writer Publisher" at bounding box center [357, 231] width 687 height 24
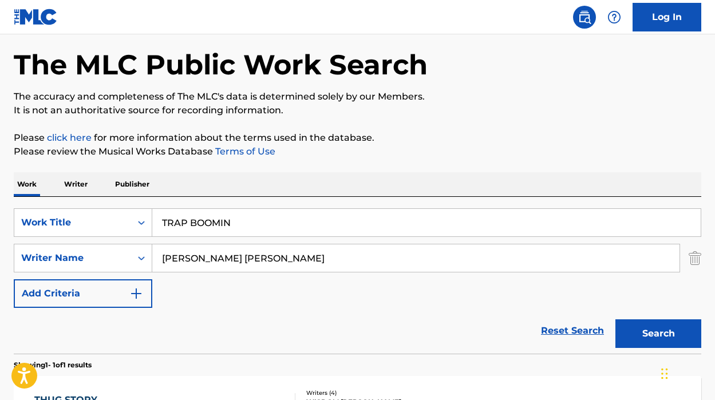
scroll to position [118, 0]
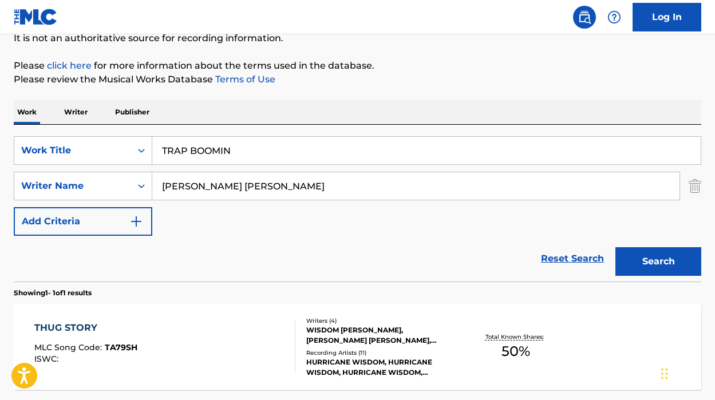
click at [656, 265] on button "Search" at bounding box center [658, 261] width 86 height 29
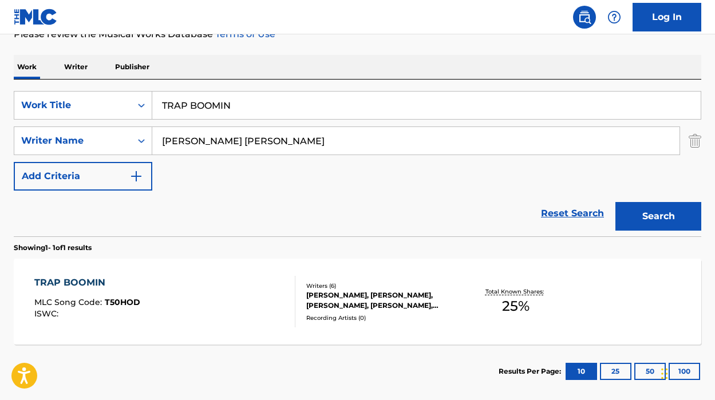
scroll to position [223, 0]
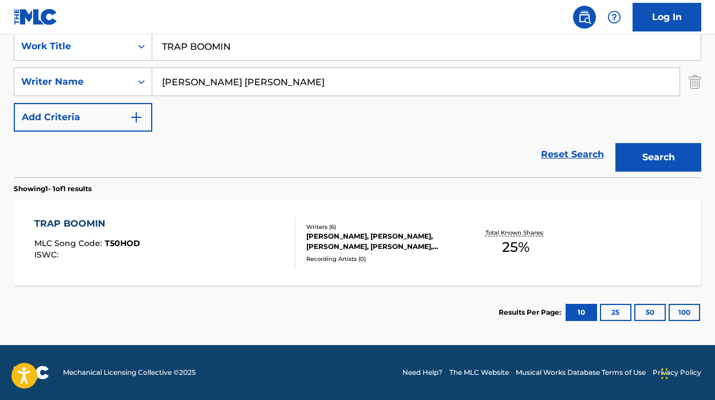
click at [404, 247] on div "[PERSON_NAME], [PERSON_NAME], [PERSON_NAME], [PERSON_NAME], [PERSON_NAME] [PERS…" at bounding box center [382, 241] width 152 height 21
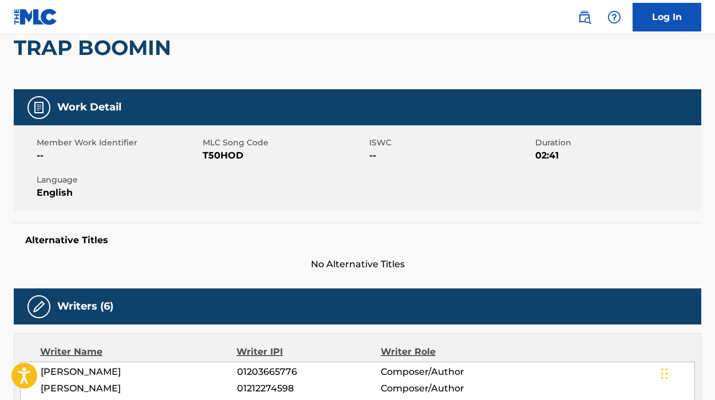
scroll to position [106, 0]
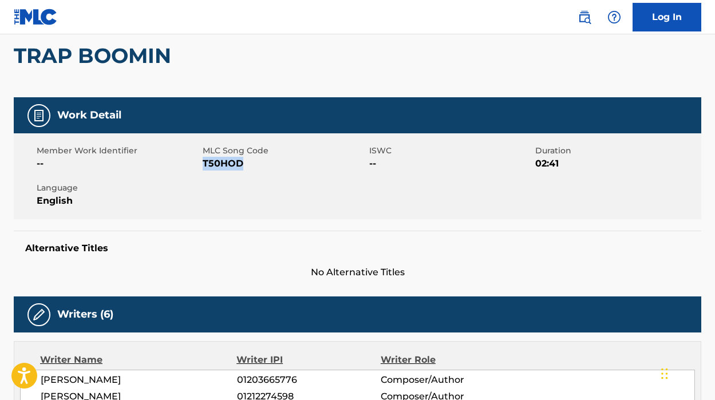
drag, startPoint x: 247, startPoint y: 165, endPoint x: 203, endPoint y: 163, distance: 44.1
click at [203, 163] on span "T50HOD" at bounding box center [284, 164] width 163 height 14
copy span "T50HOD"
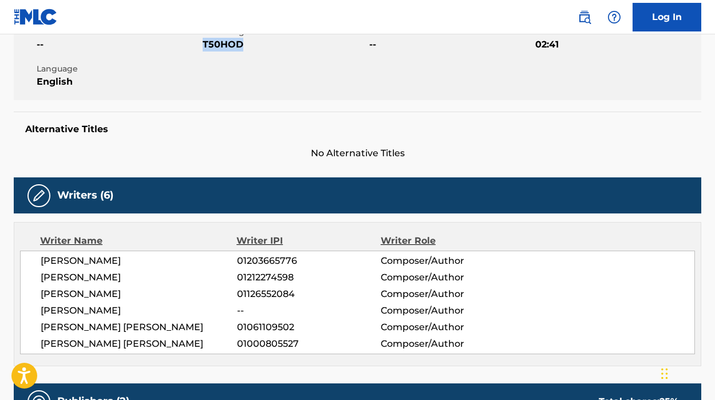
scroll to position [0, 0]
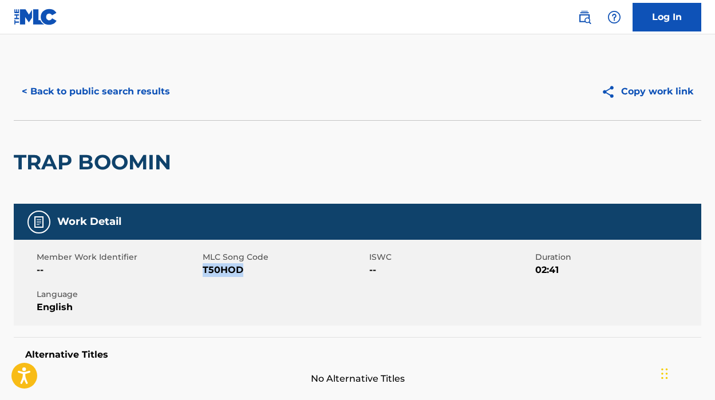
click at [112, 84] on button "< Back to public search results" at bounding box center [96, 91] width 164 height 29
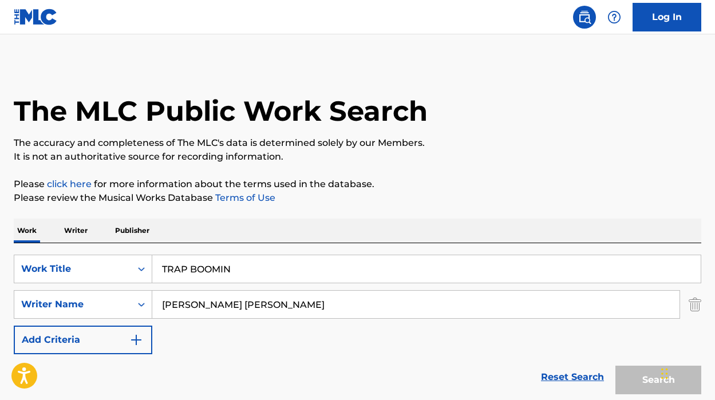
scroll to position [157, 0]
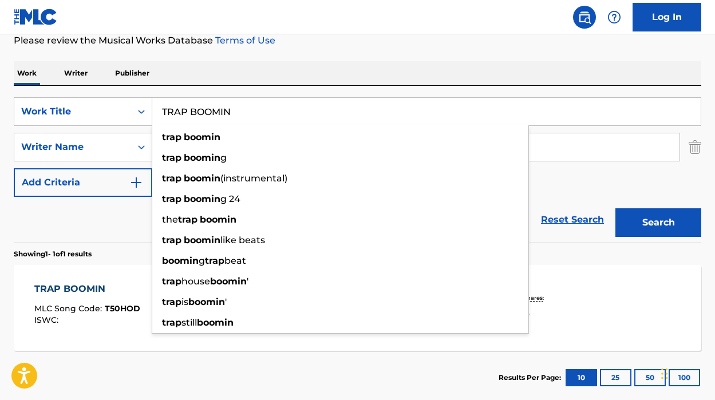
drag, startPoint x: 235, startPoint y: 118, endPoint x: 165, endPoint y: 111, distance: 70.1
click at [165, 111] on input "TRAP BOOMIN" at bounding box center [426, 111] width 548 height 27
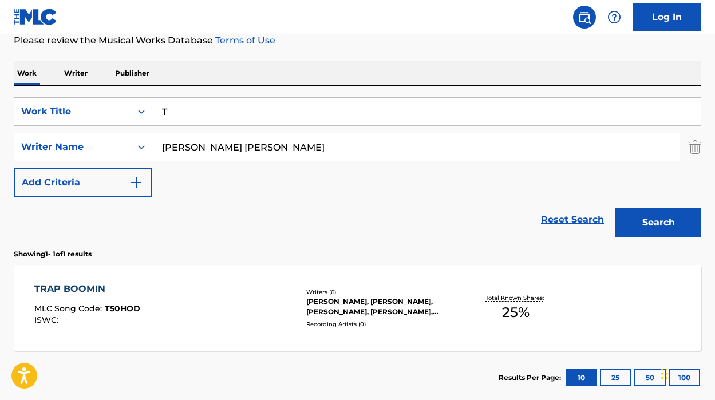
paste input "TRUST NOBODY"
type input "T"
paste input "TRUST NOBODY"
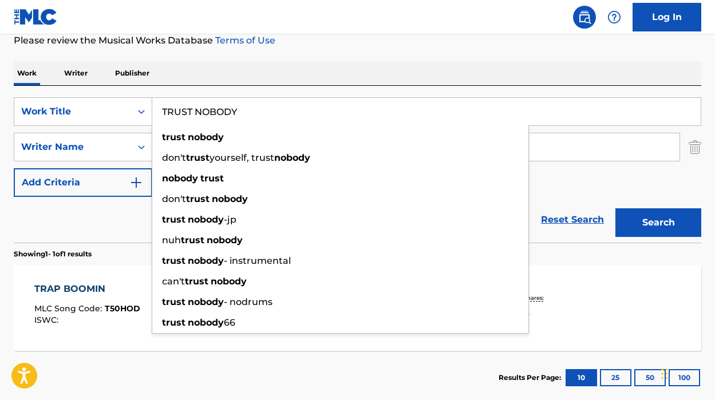
type input "TRUST NOBODY"
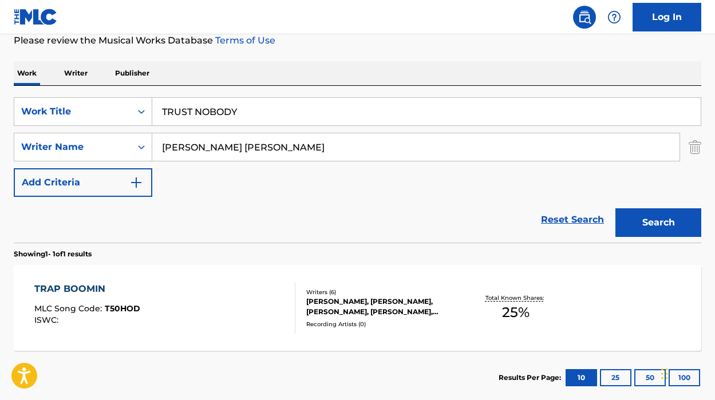
click at [636, 223] on button "Search" at bounding box center [658, 222] width 86 height 29
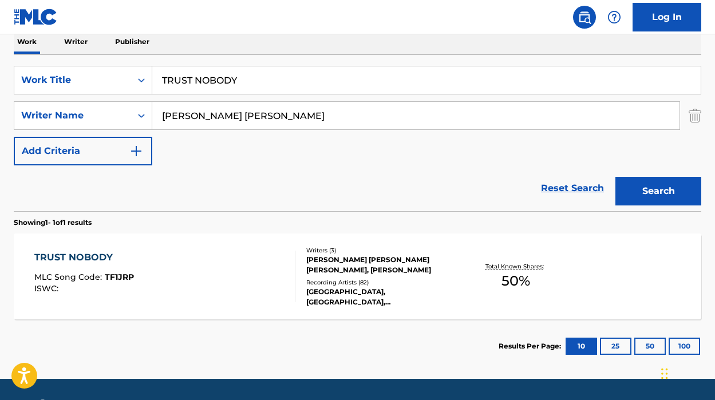
scroll to position [223, 0]
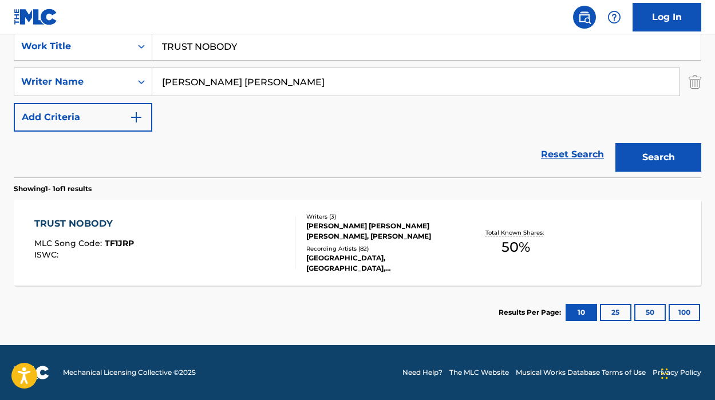
click at [188, 267] on div "TRUST NOBODY MLC Song Code : TF1JRP ISWC :" at bounding box center [164, 242] width 261 height 51
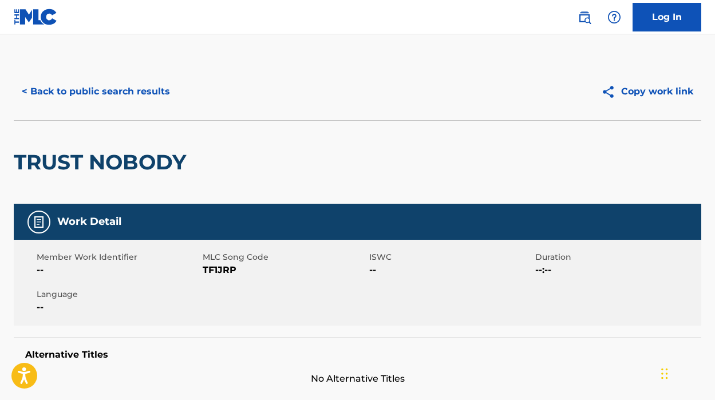
scroll to position [58, 0]
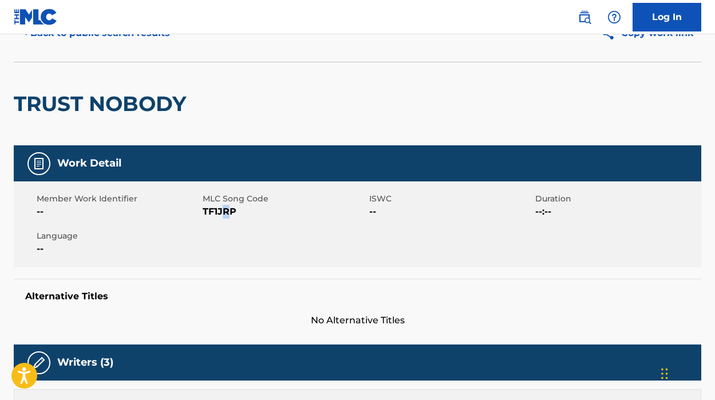
drag, startPoint x: 232, startPoint y: 212, endPoint x: 221, endPoint y: 211, distance: 11.5
click at [221, 211] on span "TF1JRP" at bounding box center [284, 212] width 163 height 14
drag, startPoint x: 232, startPoint y: 211, endPoint x: 223, endPoint y: 211, distance: 8.6
click at [223, 211] on span "TF1JRP" at bounding box center [284, 212] width 163 height 14
drag, startPoint x: 235, startPoint y: 211, endPoint x: 203, endPoint y: 213, distance: 32.1
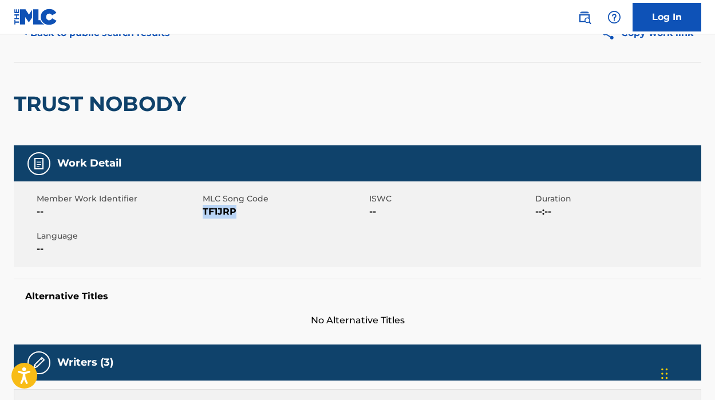
click at [203, 213] on span "TF1JRP" at bounding box center [284, 212] width 163 height 14
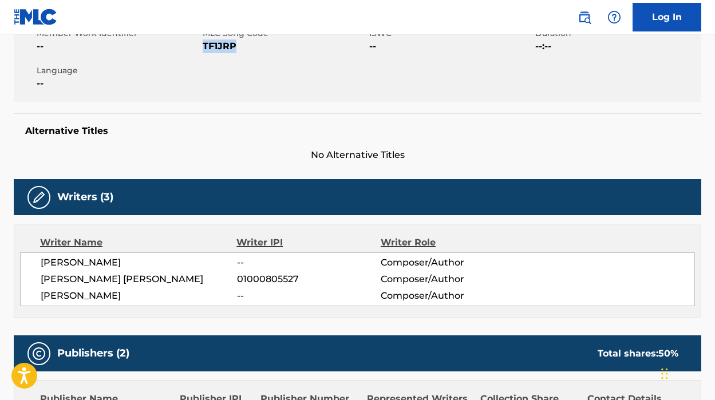
scroll to position [0, 0]
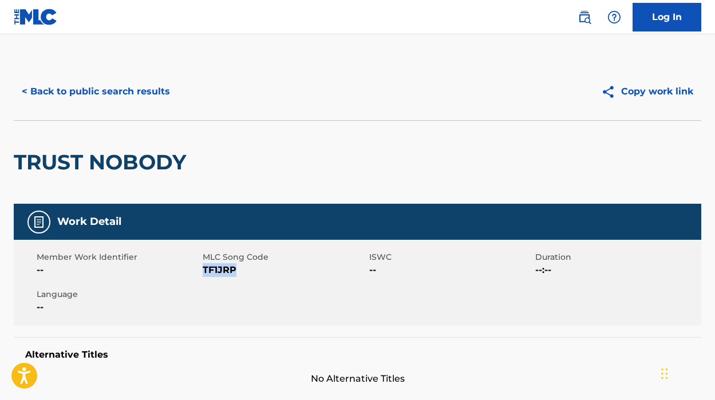
click at [101, 85] on button "< Back to public search results" at bounding box center [96, 91] width 164 height 29
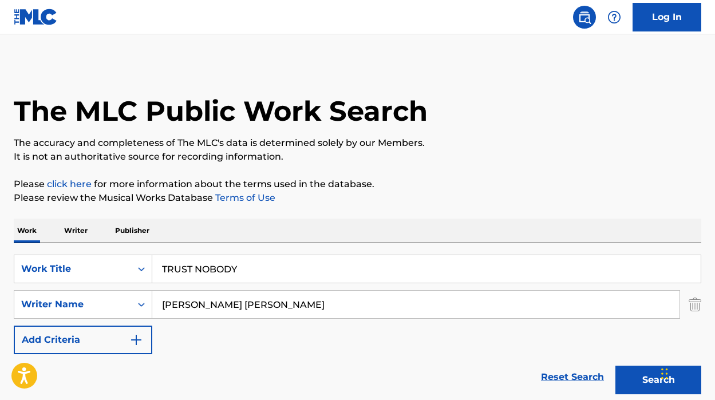
scroll to position [157, 0]
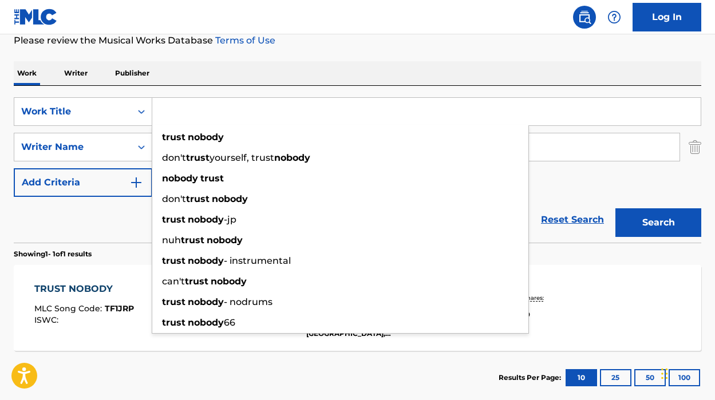
drag, startPoint x: 256, startPoint y: 119, endPoint x: 157, endPoint y: 112, distance: 99.8
click at [157, 112] on input "Search Form" at bounding box center [426, 111] width 548 height 27
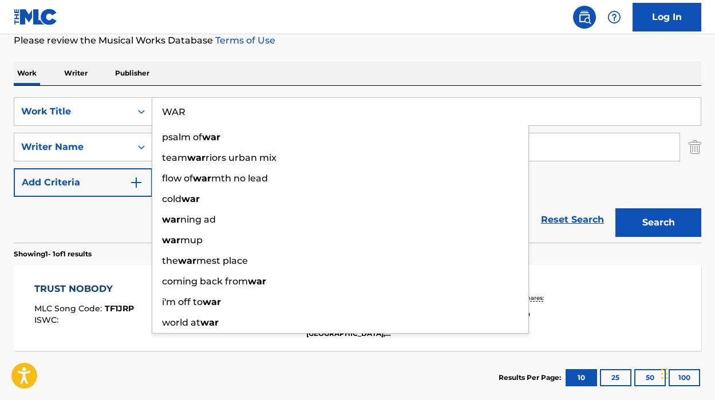
type input "WAR"
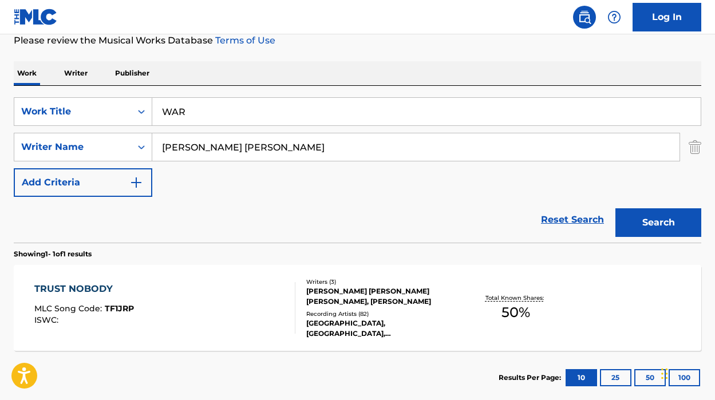
click at [654, 228] on button "Search" at bounding box center [658, 222] width 86 height 29
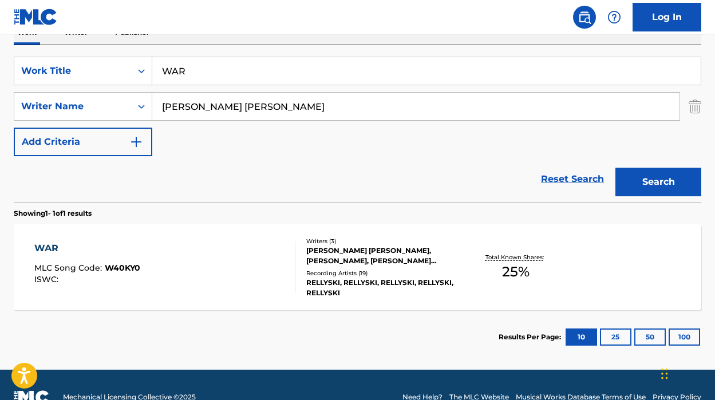
scroll to position [223, 0]
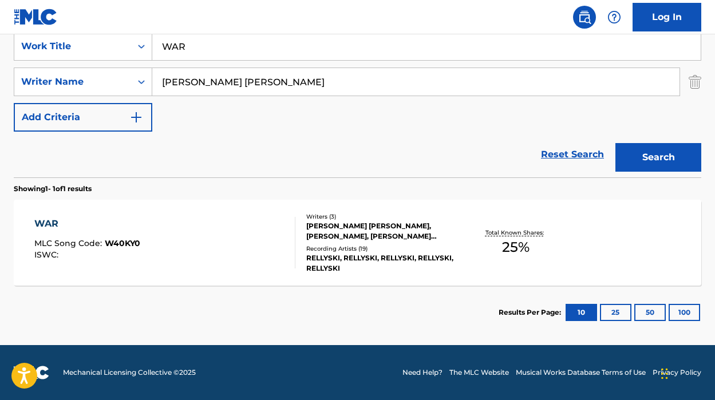
click at [200, 230] on div "WAR MLC Song Code : W40KY0 ISWC :" at bounding box center [164, 242] width 261 height 51
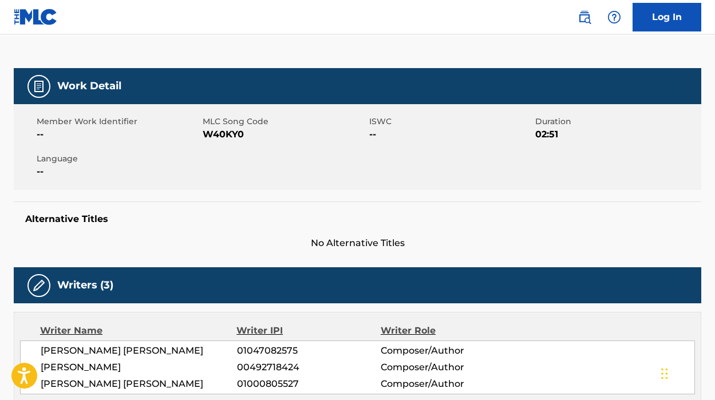
scroll to position [149, 0]
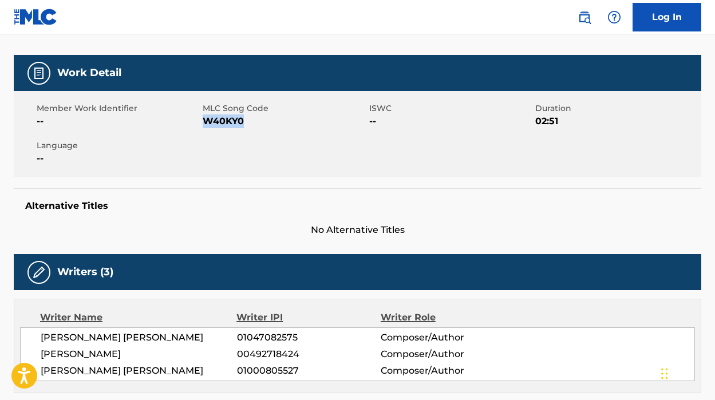
drag, startPoint x: 247, startPoint y: 124, endPoint x: 203, endPoint y: 121, distance: 44.2
click at [203, 121] on span "W40KY0" at bounding box center [284, 121] width 163 height 14
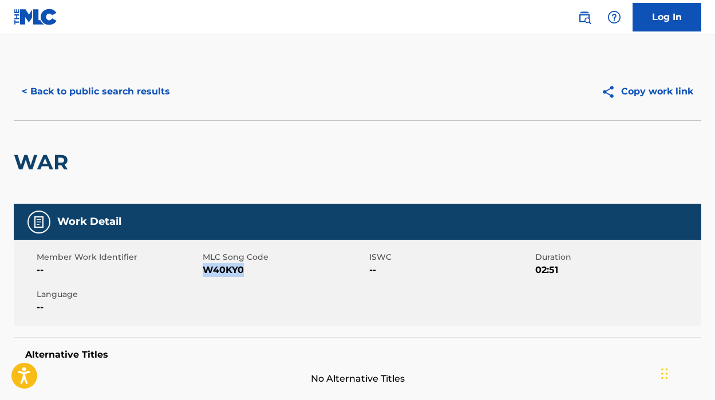
click at [93, 91] on button "< Back to public search results" at bounding box center [96, 91] width 164 height 29
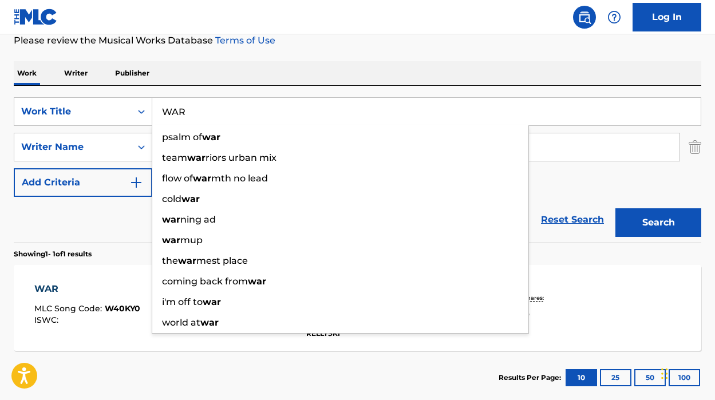
drag, startPoint x: 283, startPoint y: 116, endPoint x: 157, endPoint y: 114, distance: 125.3
click at [157, 114] on input "WAR" at bounding box center [426, 111] width 548 height 27
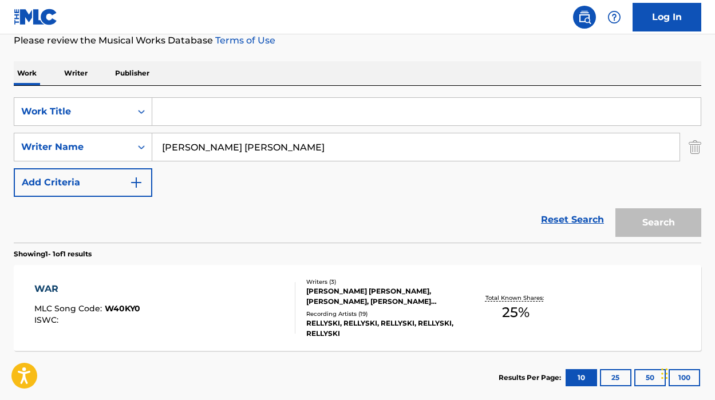
paste input "WEATHERBY"
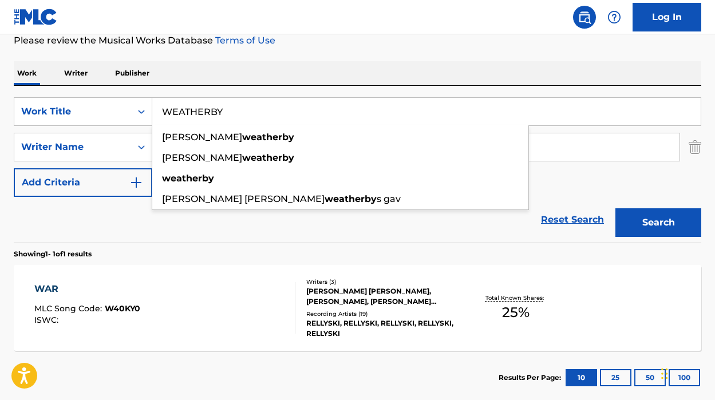
type input "WEATHERBY"
click at [641, 224] on button "Search" at bounding box center [658, 222] width 86 height 29
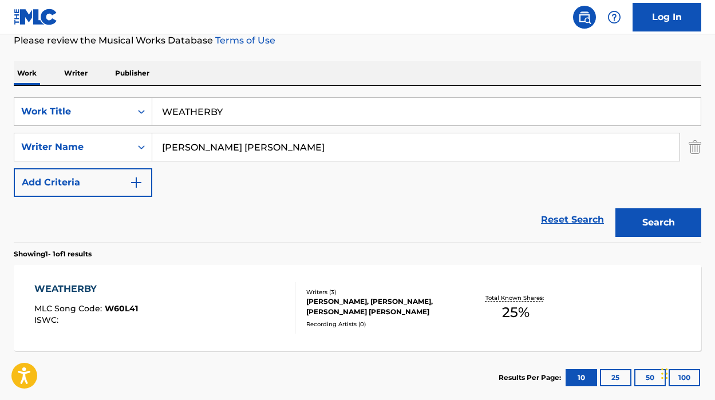
scroll to position [223, 0]
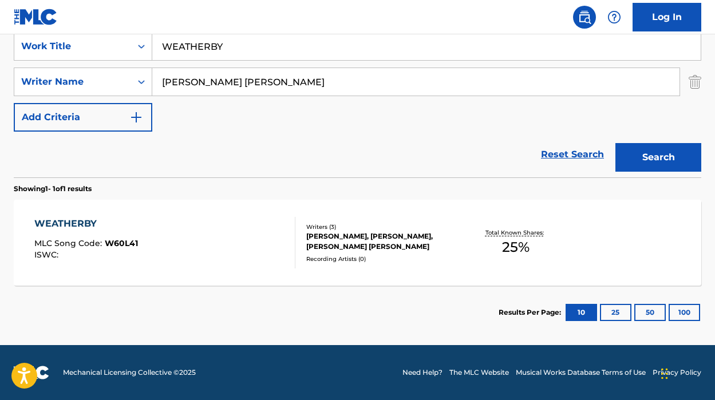
click at [197, 237] on div "WEATHERBY MLC Song Code : W60L41 ISWC :" at bounding box center [164, 242] width 261 height 51
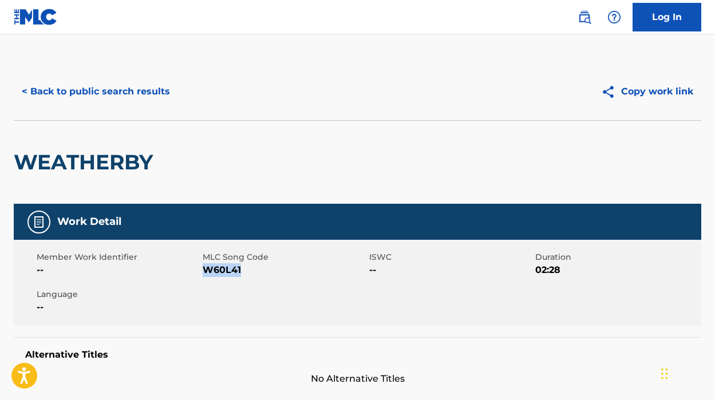
drag, startPoint x: 243, startPoint y: 272, endPoint x: 204, endPoint y: 272, distance: 38.9
click at [204, 272] on span "W60L41" at bounding box center [284, 270] width 163 height 14
click at [108, 94] on button "< Back to public search results" at bounding box center [96, 91] width 164 height 29
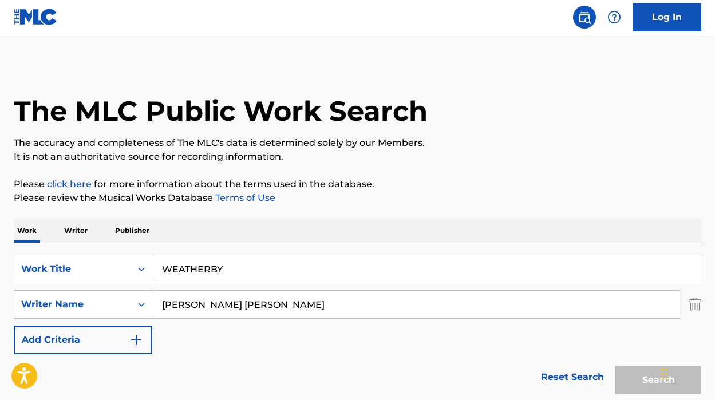
scroll to position [157, 0]
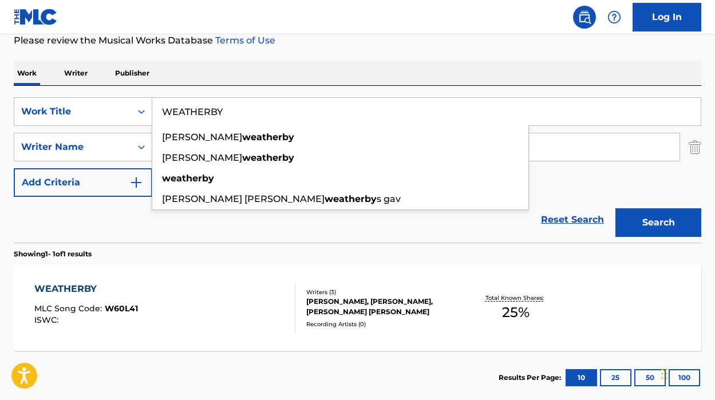
drag, startPoint x: 245, startPoint y: 113, endPoint x: 159, endPoint y: 113, distance: 86.4
click at [159, 113] on input "WEATHERBY" at bounding box center [426, 111] width 548 height 27
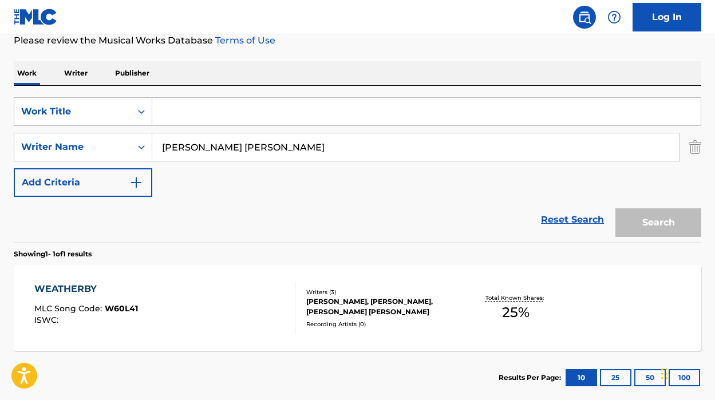
paste input "WHO CAN I VENT TO"
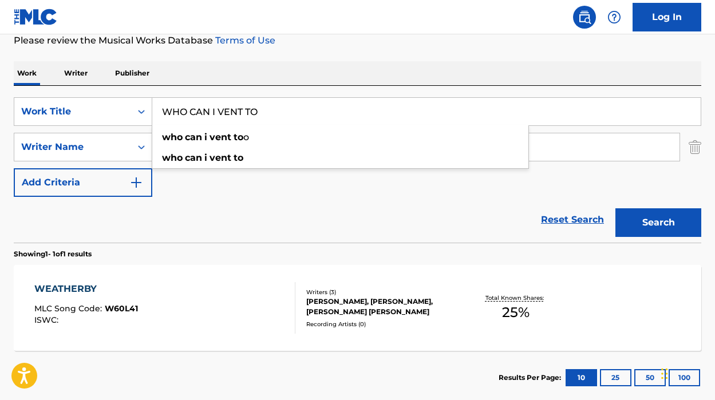
type input "WHO CAN I VENT TO"
click at [636, 219] on button "Search" at bounding box center [658, 222] width 86 height 29
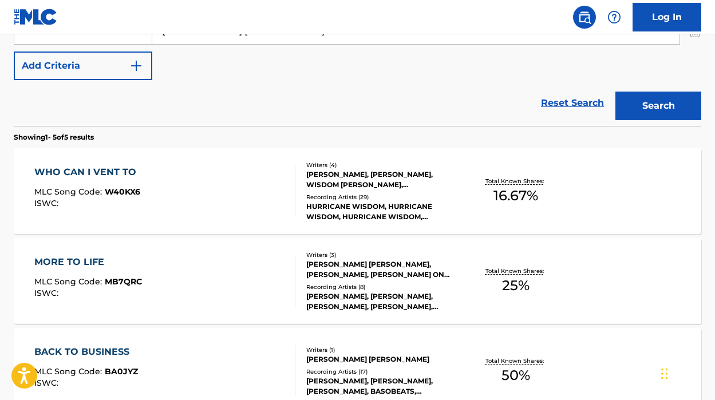
scroll to position [276, 0]
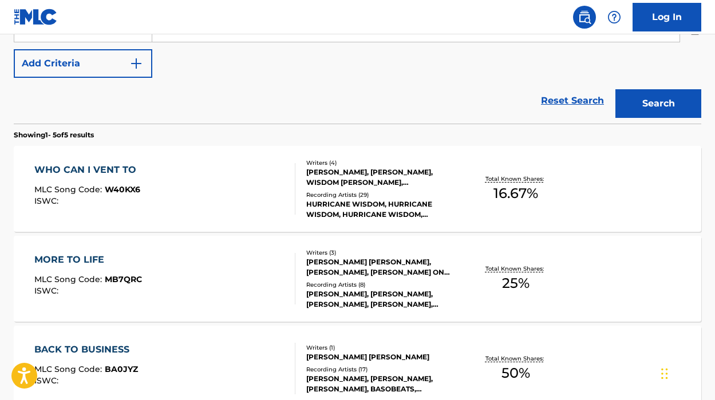
click at [204, 187] on div "WHO CAN I VENT TO MLC Song Code : W40KX6 ISWC :" at bounding box center [164, 188] width 261 height 51
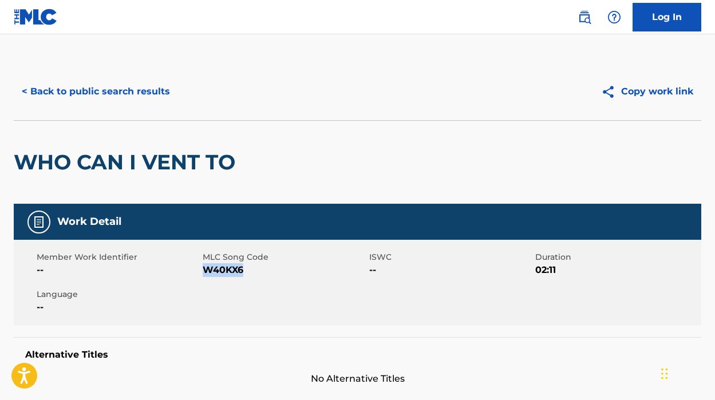
drag, startPoint x: 244, startPoint y: 273, endPoint x: 204, endPoint y: 269, distance: 40.2
click at [204, 269] on span "W40KX6" at bounding box center [284, 270] width 163 height 14
click at [113, 97] on button "< Back to public search results" at bounding box center [96, 91] width 164 height 29
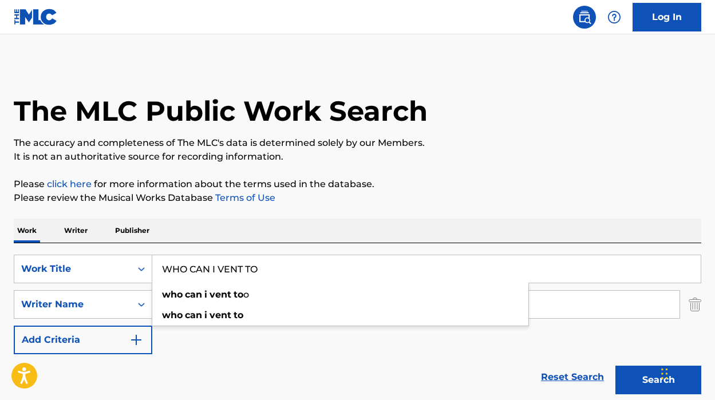
drag, startPoint x: 264, startPoint y: 273, endPoint x: 164, endPoint y: 270, distance: 100.2
click at [164, 270] on input "WHO CAN I VENT TO" at bounding box center [426, 268] width 548 height 27
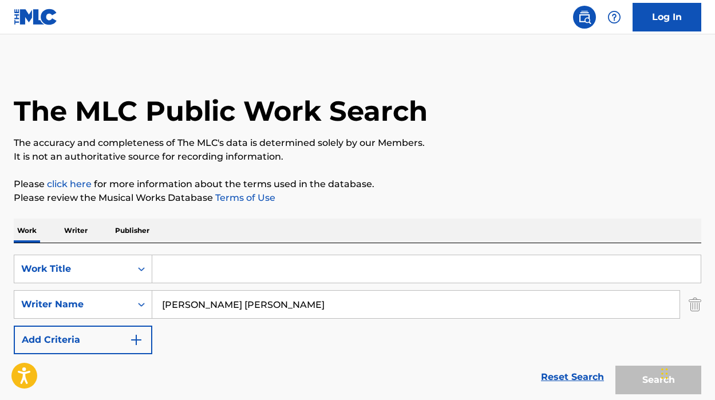
paste input "YA HEARD ME "COMPLEX""
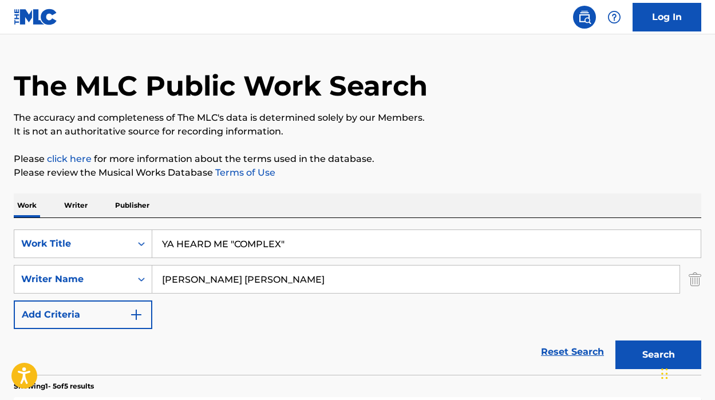
scroll to position [29, 0]
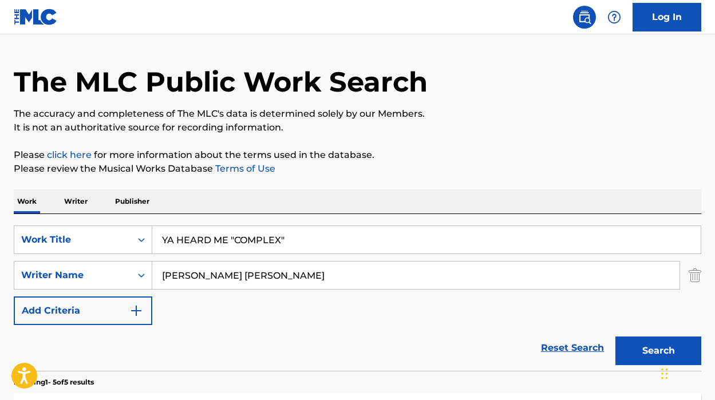
type input "YA HEARD ME "COMPLEX""
click at [627, 342] on button "Search" at bounding box center [658, 350] width 86 height 29
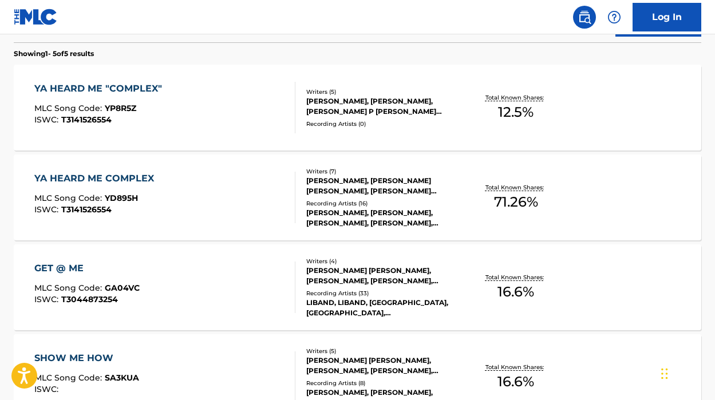
scroll to position [361, 0]
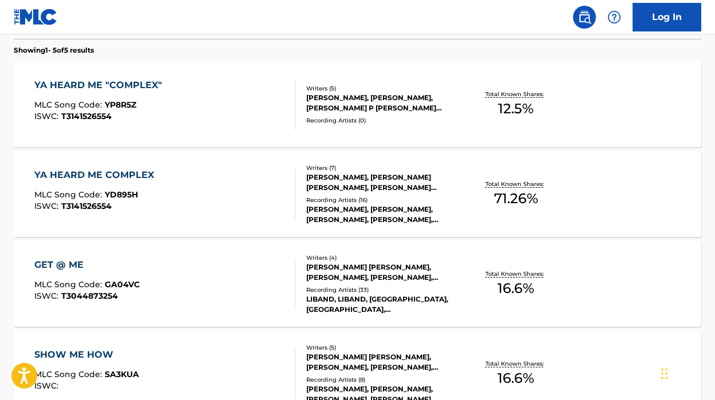
click at [180, 134] on div "YA HEARD ME "COMPLEX" MLC Song Code : YP8R5Z ISWC : T3141526554 Writers ( 5 ) […" at bounding box center [357, 104] width 687 height 86
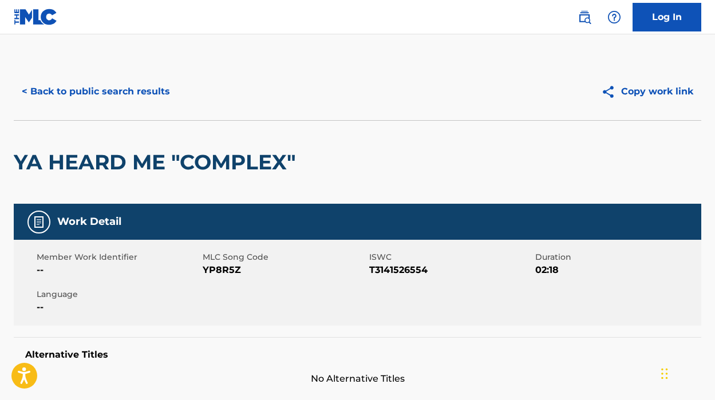
scroll to position [12, 0]
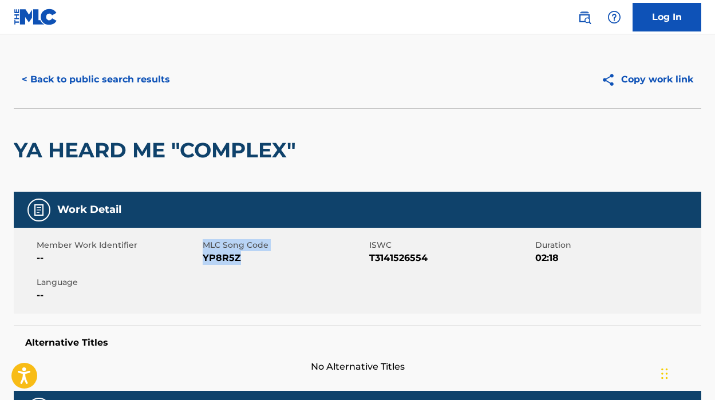
drag, startPoint x: 239, startPoint y: 261, endPoint x: 202, endPoint y: 261, distance: 36.6
click at [202, 261] on div "Member Work Identifier -- MLC Song Code YP8R5Z ISWC T3141526554 Duration 02:18 …" at bounding box center [357, 271] width 687 height 86
click at [249, 271] on div "Member Work Identifier -- MLC Song Code YP8R5Z ISWC T3141526554 Duration 02:18 …" at bounding box center [357, 271] width 687 height 86
drag, startPoint x: 239, startPoint y: 260, endPoint x: 203, endPoint y: 260, distance: 36.0
click at [203, 260] on span "YP8R5Z" at bounding box center [284, 258] width 163 height 14
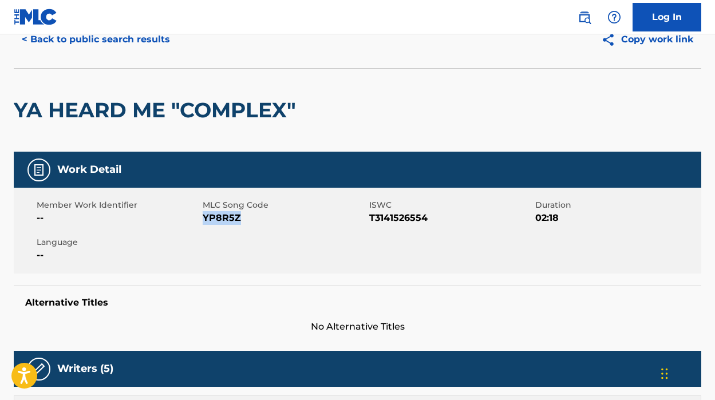
scroll to position [0, 0]
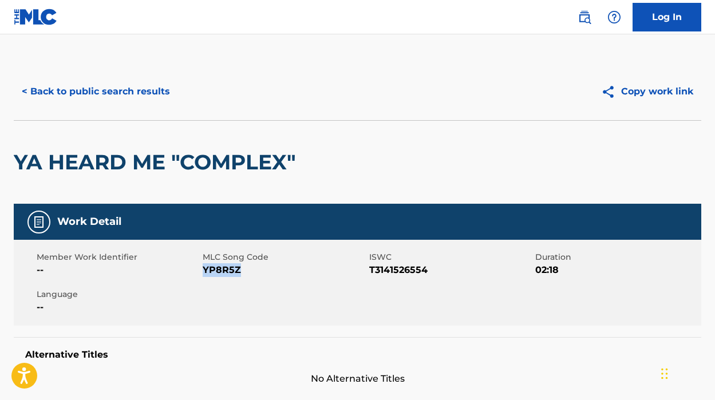
click at [77, 96] on button "< Back to public search results" at bounding box center [96, 91] width 164 height 29
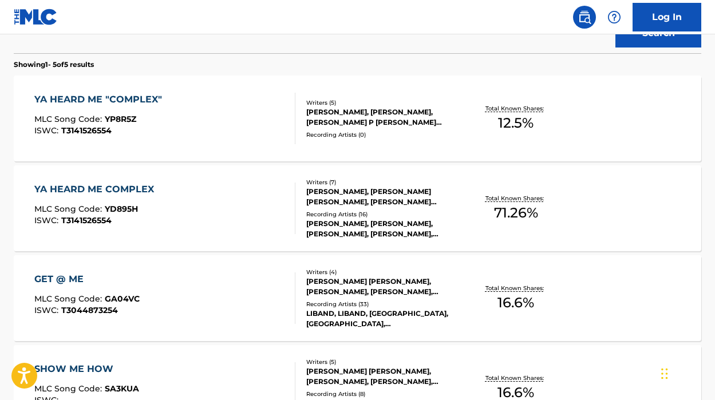
scroll to position [343, 0]
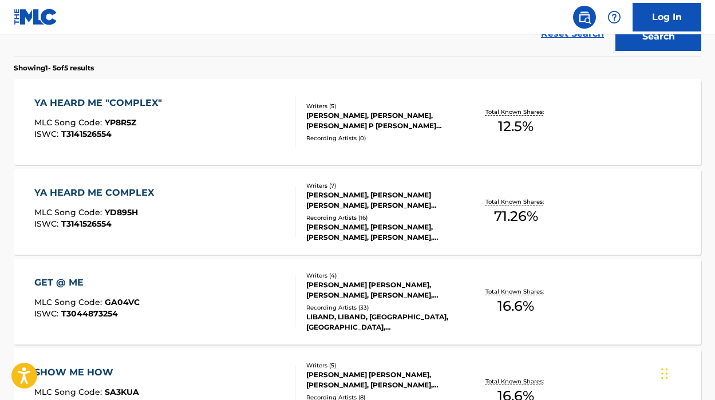
click at [132, 192] on div "YA HEARD ME COMPLEX" at bounding box center [96, 193] width 125 height 14
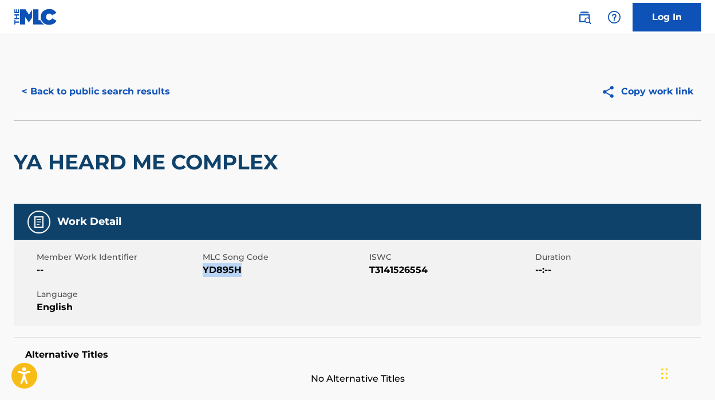
drag, startPoint x: 247, startPoint y: 269, endPoint x: 203, endPoint y: 270, distance: 44.1
click at [203, 270] on span "YD895H" at bounding box center [284, 270] width 163 height 14
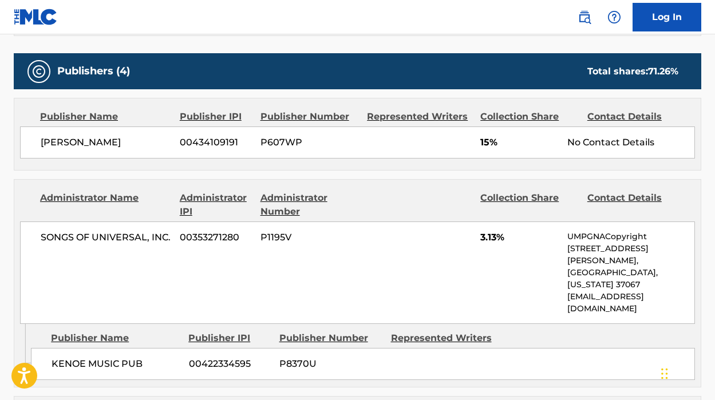
scroll to position [593, 0]
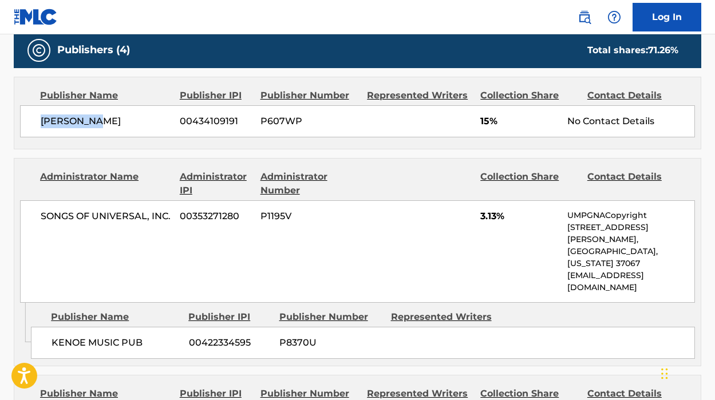
drag, startPoint x: 97, startPoint y: 126, endPoint x: 39, endPoint y: 124, distance: 57.3
click at [39, 124] on div "[PERSON_NAME] [PHONE_NUMBER] P607WP 15% No Contact Details" at bounding box center [357, 121] width 675 height 32
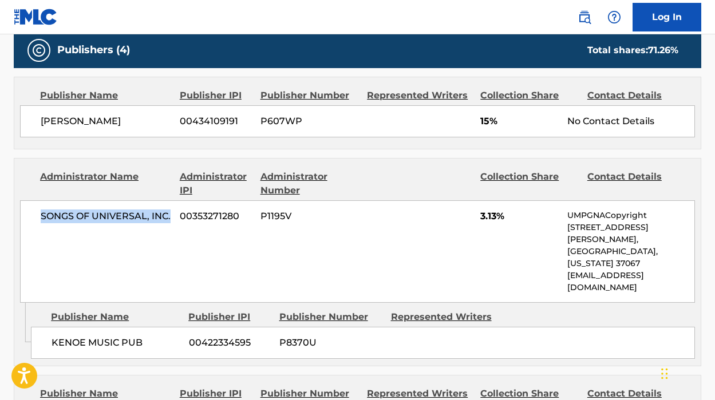
drag, startPoint x: 171, startPoint y: 219, endPoint x: 41, endPoint y: 215, distance: 130.5
click at [41, 215] on div "SONGS OF UNIVERSAL, INC. 00353271280 P1195V 3.13% UMPGNACopyright [STREET_ADDRE…" at bounding box center [357, 251] width 675 height 102
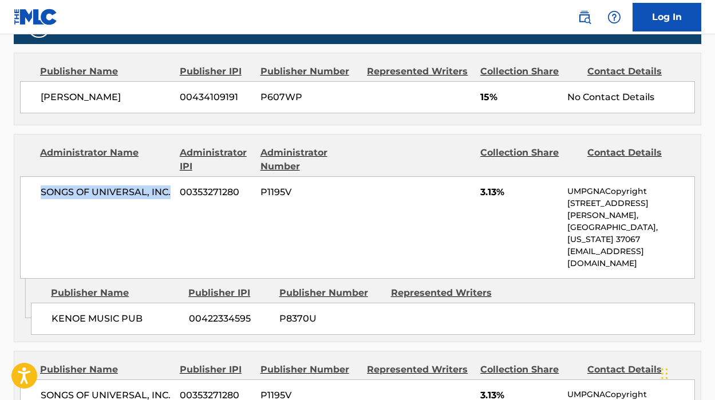
scroll to position [637, 0]
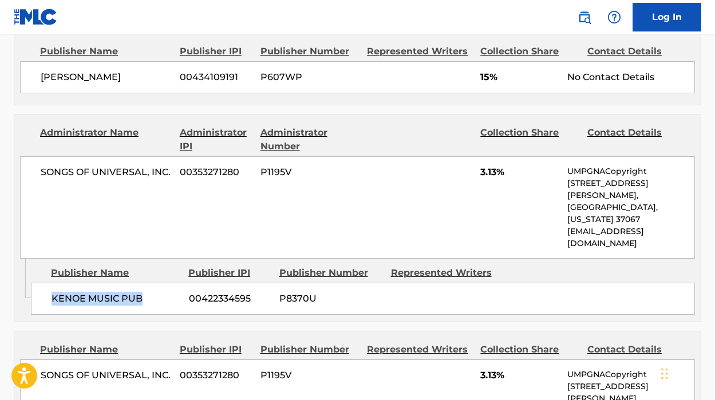
drag, startPoint x: 151, startPoint y: 282, endPoint x: 45, endPoint y: 273, distance: 106.2
click at [45, 283] on div "KENOE MUSIC PUB 00422334595 P8370U" at bounding box center [363, 299] width 664 height 32
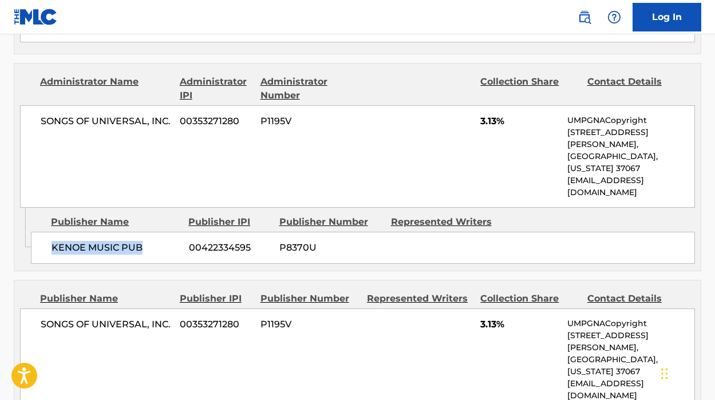
scroll to position [783, 0]
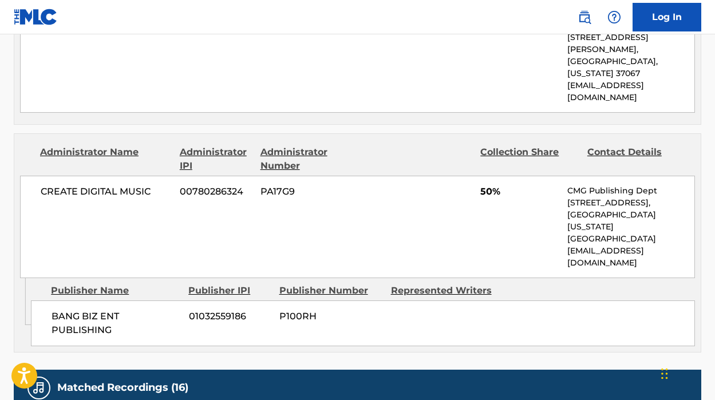
scroll to position [991, 0]
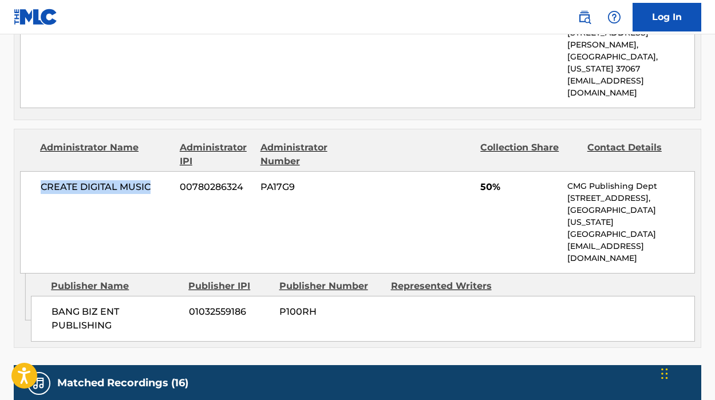
drag, startPoint x: 154, startPoint y: 136, endPoint x: 42, endPoint y: 137, distance: 112.1
click at [42, 180] on span "CREATE DIGITAL MUSIC" at bounding box center [106, 187] width 130 height 14
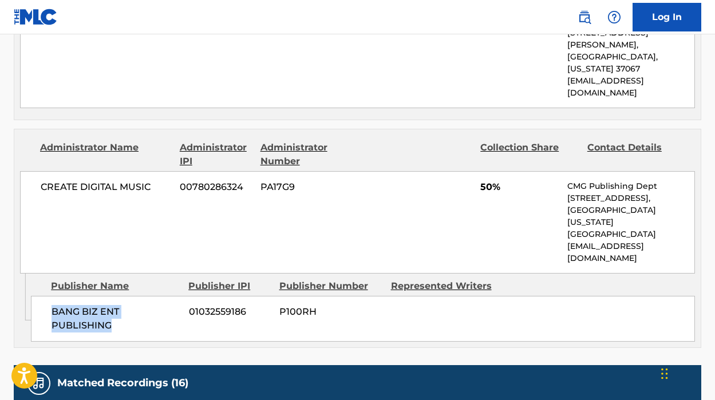
drag, startPoint x: 110, startPoint y: 281, endPoint x: 47, endPoint y: 264, distance: 64.5
click at [47, 296] on div "BANG BIZ ENT PUBLISHING 01032559186 P100RH" at bounding box center [363, 319] width 664 height 46
click at [375, 187] on div "CREATE DIGITAL MUSIC 00780286324 PA17G9 50% CMG Publishing Dept [STREET_ADDRESS…" at bounding box center [357, 222] width 675 height 102
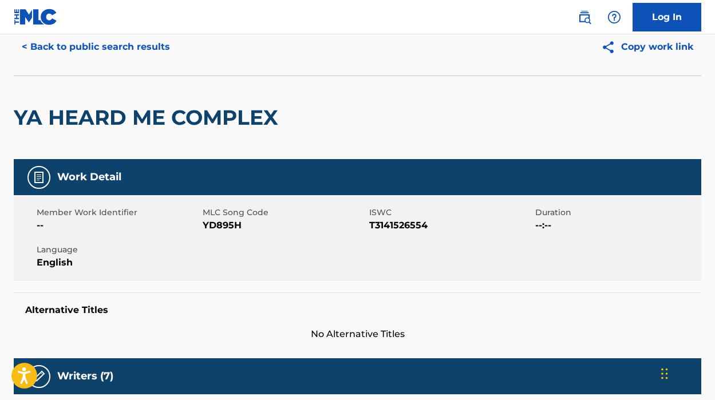
scroll to position [0, 0]
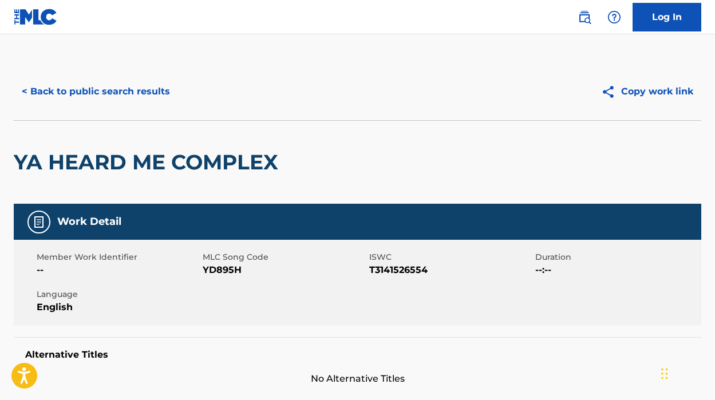
click at [118, 100] on button "< Back to public search results" at bounding box center [96, 91] width 164 height 29
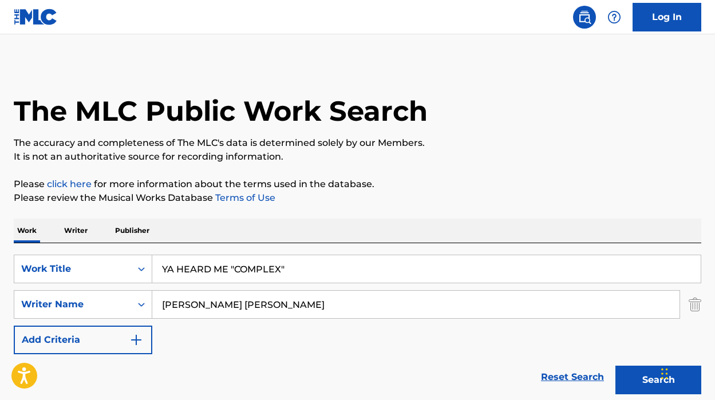
drag, startPoint x: 301, startPoint y: 268, endPoint x: 168, endPoint y: 265, distance: 133.4
click at [168, 265] on input "YA HEARD ME "COMPLEX"" at bounding box center [426, 268] width 548 height 27
type input "Y"
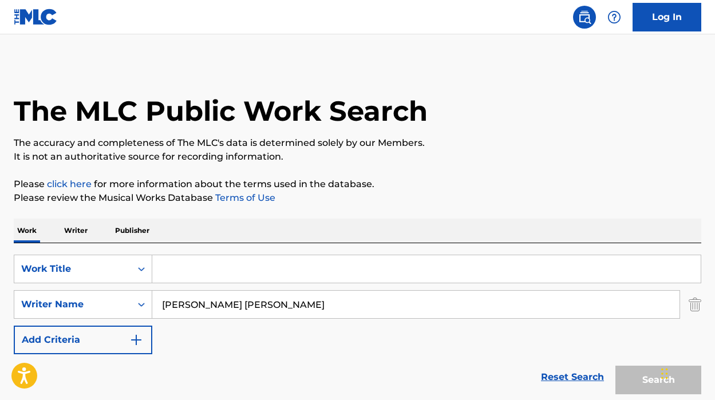
paste input "YACHT MASTER"
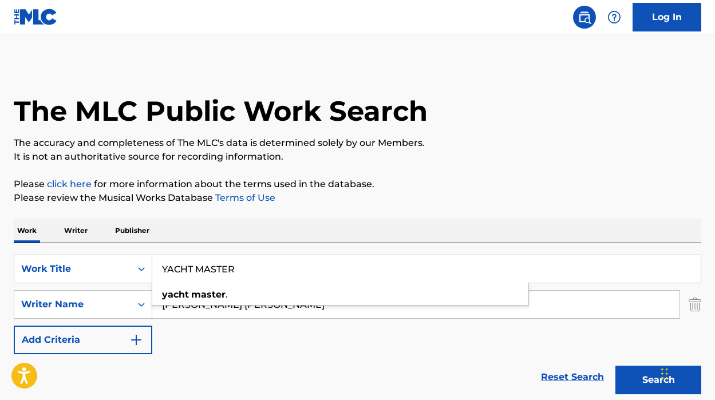
type input "YACHT MASTER"
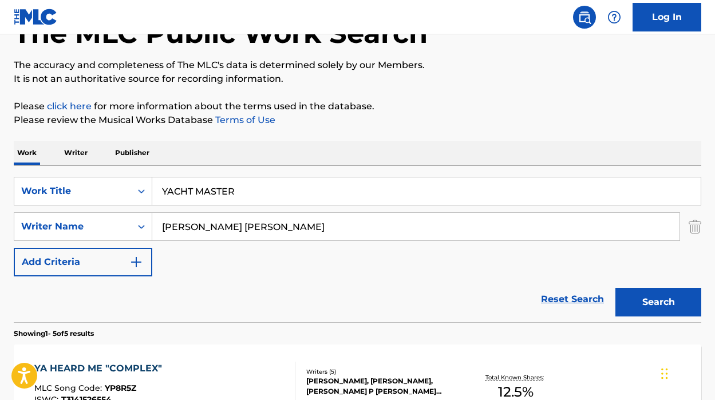
click at [674, 302] on button "Search" at bounding box center [658, 302] width 86 height 29
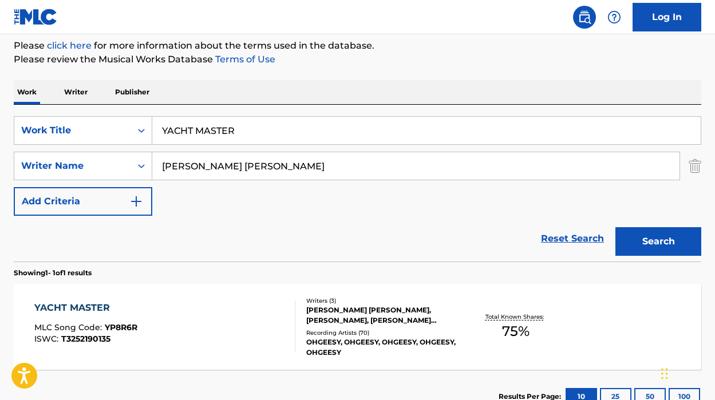
scroll to position [223, 0]
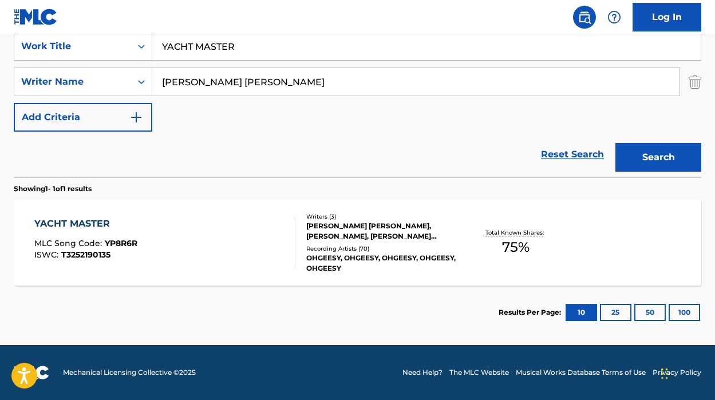
click at [133, 222] on div "YACHT MASTER" at bounding box center [85, 224] width 103 height 14
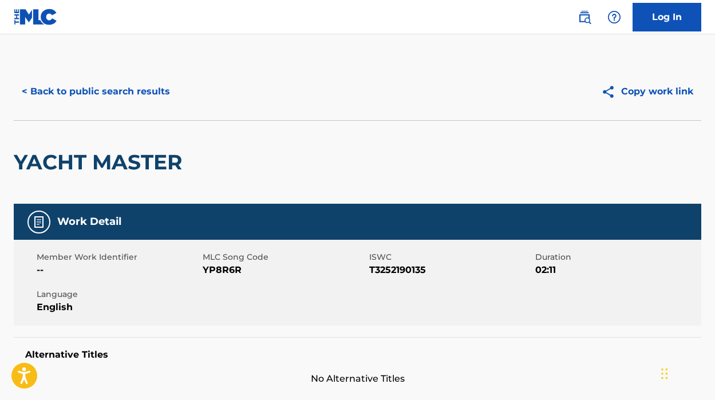
scroll to position [38, 0]
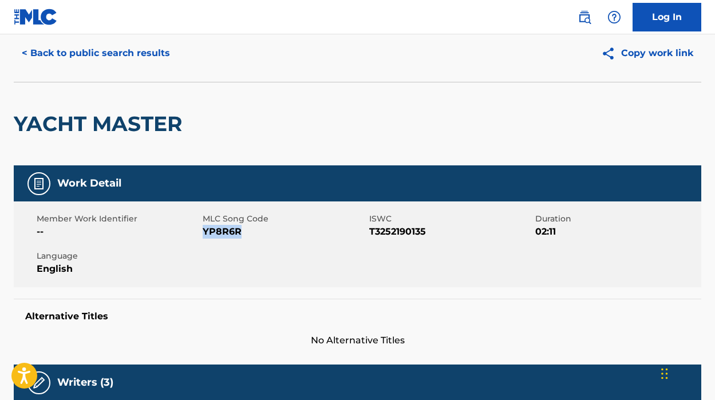
drag, startPoint x: 242, startPoint y: 234, endPoint x: 204, endPoint y: 233, distance: 37.8
click at [204, 233] on span "YP8R6R" at bounding box center [284, 232] width 163 height 14
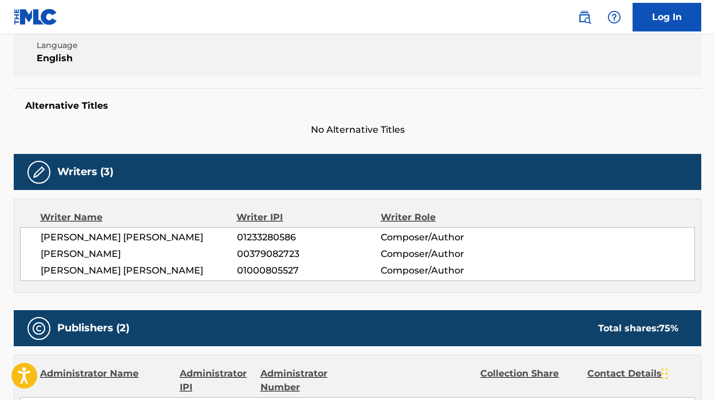
scroll to position [0, 0]
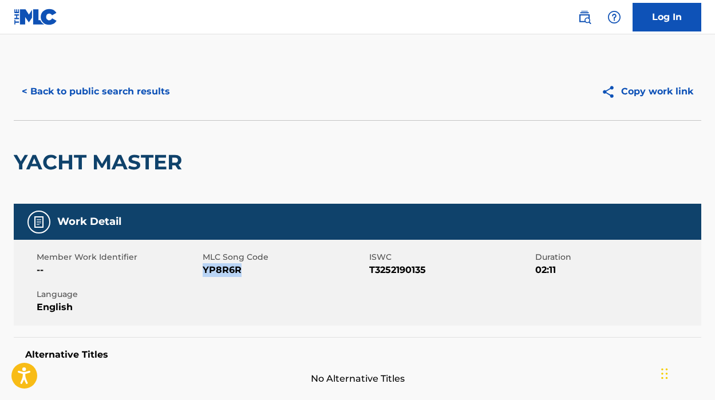
click at [72, 81] on button "< Back to public search results" at bounding box center [96, 91] width 164 height 29
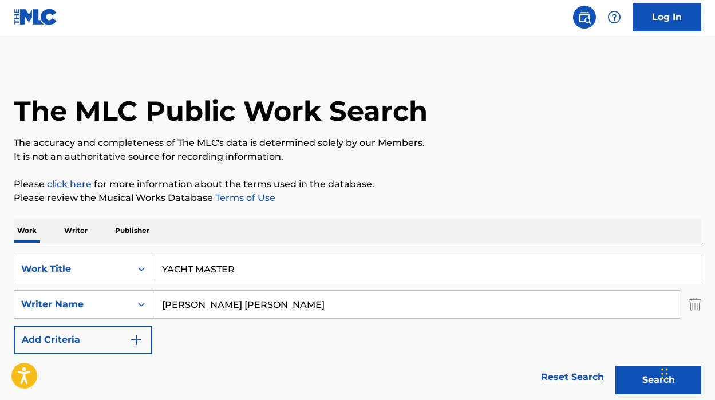
scroll to position [157, 0]
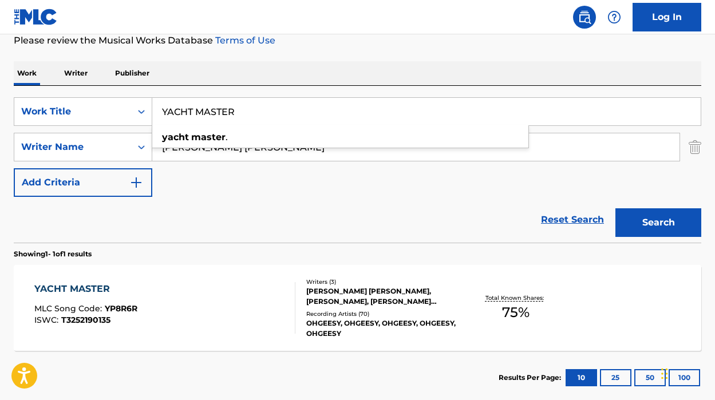
drag, startPoint x: 244, startPoint y: 114, endPoint x: 163, endPoint y: 114, distance: 80.7
click at [163, 114] on input "YACHT MASTER" at bounding box center [426, 111] width 548 height 27
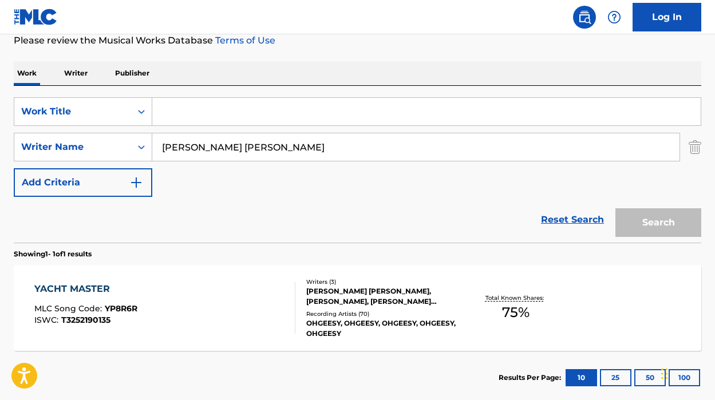
paste input "YRB WITH [PERSON_NAME]"
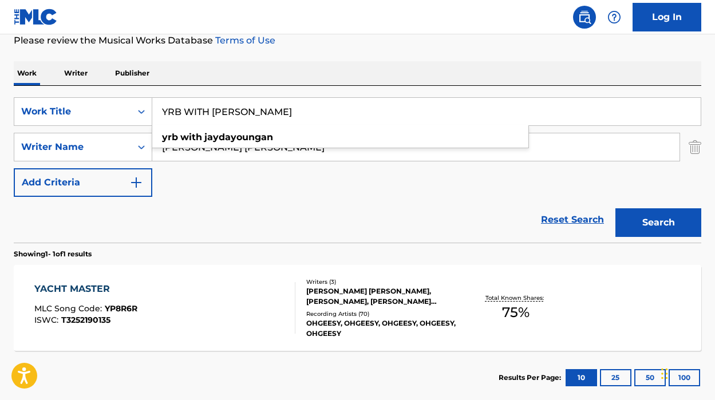
type input "YRB WITH [PERSON_NAME]"
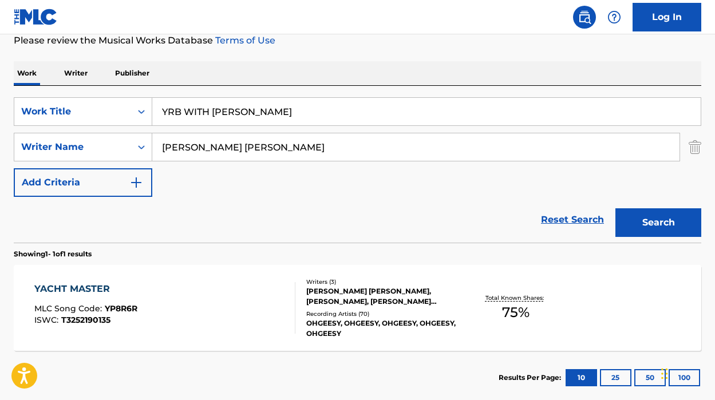
click at [673, 223] on button "Search" at bounding box center [658, 222] width 86 height 29
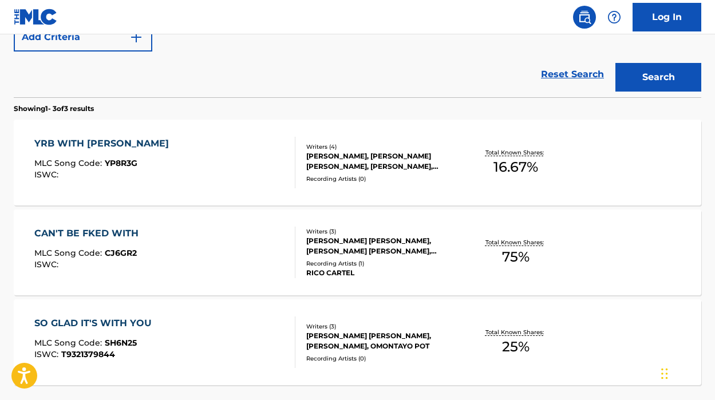
scroll to position [307, 0]
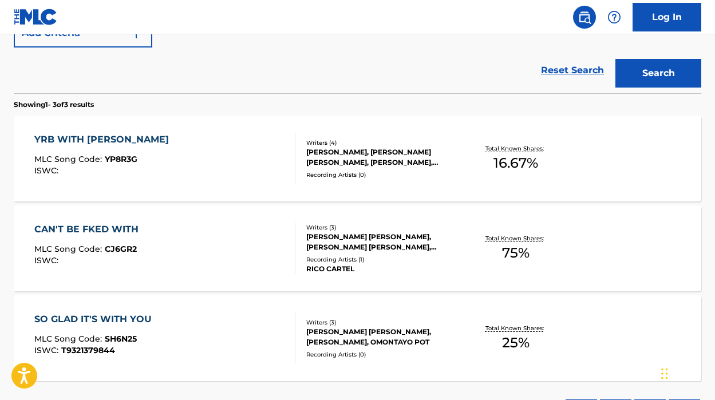
click at [178, 170] on div "YRB WITH [PERSON_NAME] MLC Song Code : YP8R3G ISWC :" at bounding box center [164, 158] width 261 height 51
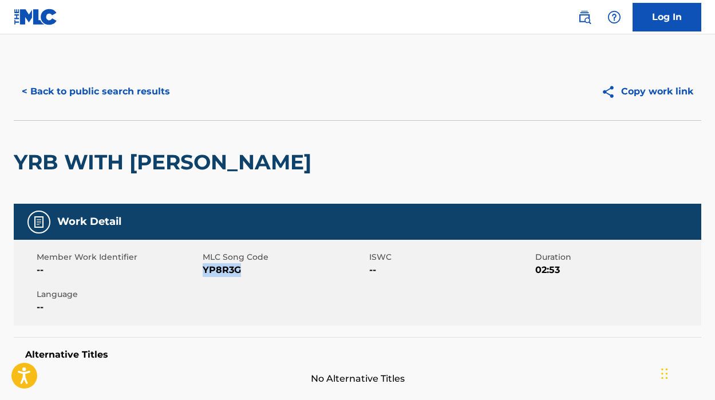
drag, startPoint x: 244, startPoint y: 272, endPoint x: 205, endPoint y: 271, distance: 38.9
click at [205, 271] on span "YP8R3G" at bounding box center [284, 270] width 163 height 14
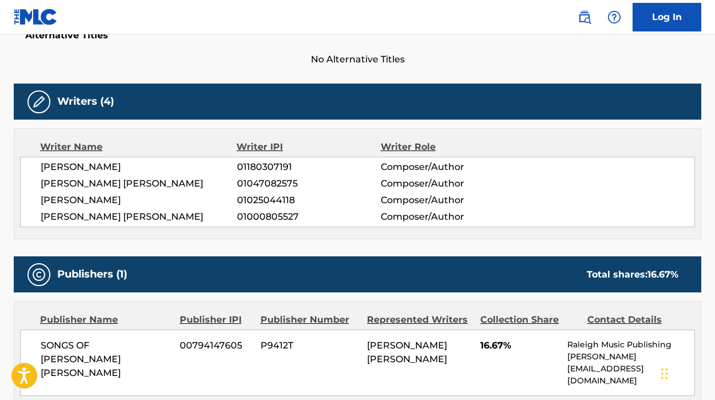
scroll to position [318, 0]
